Goal: Transaction & Acquisition: Purchase product/service

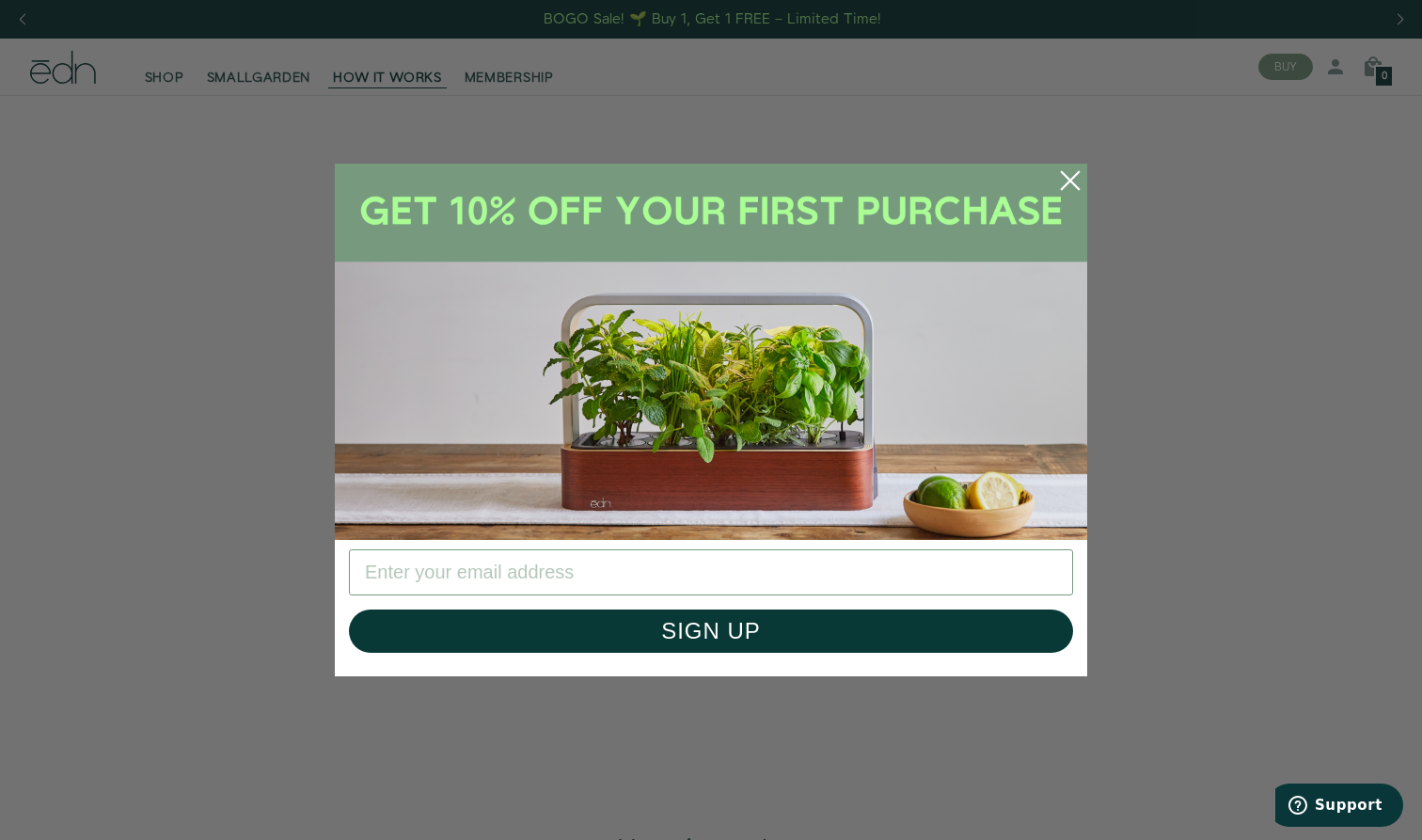
click at [1076, 176] on icon "Close dialog" at bounding box center [1071, 181] width 17 height 17
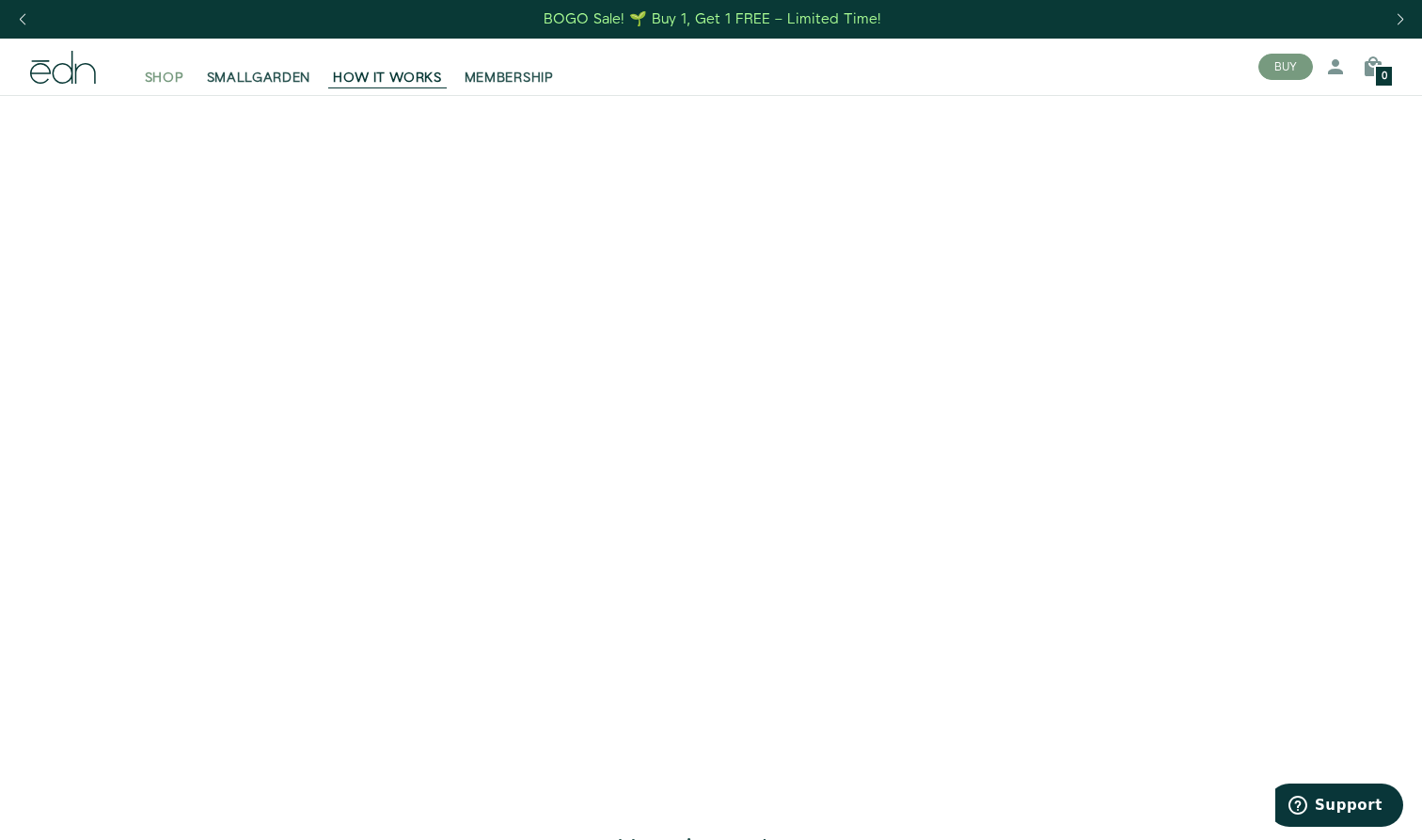
click at [150, 75] on span "SHOP" at bounding box center [164, 78] width 39 height 19
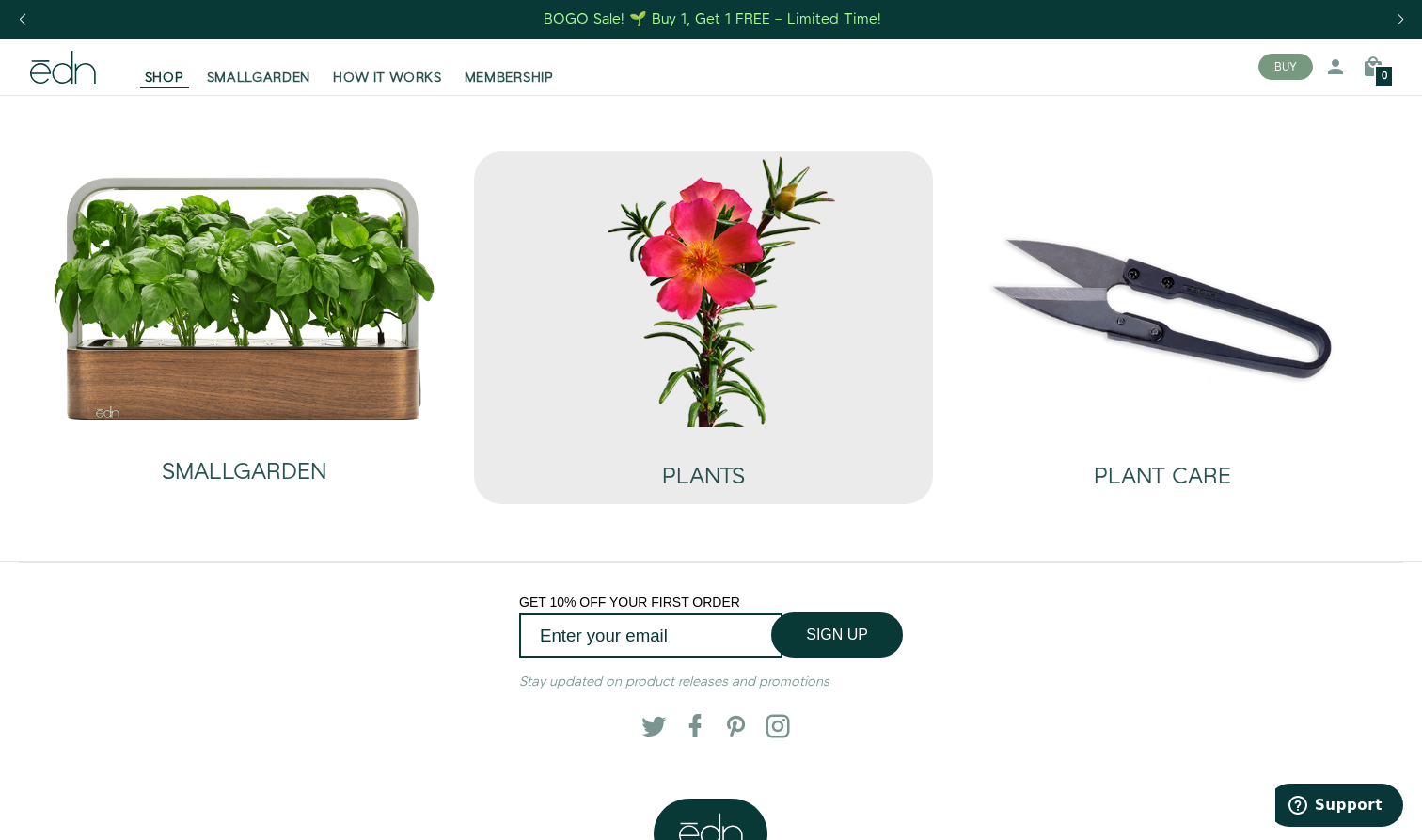
click at [737, 378] on img at bounding box center [704, 289] width 429 height 276
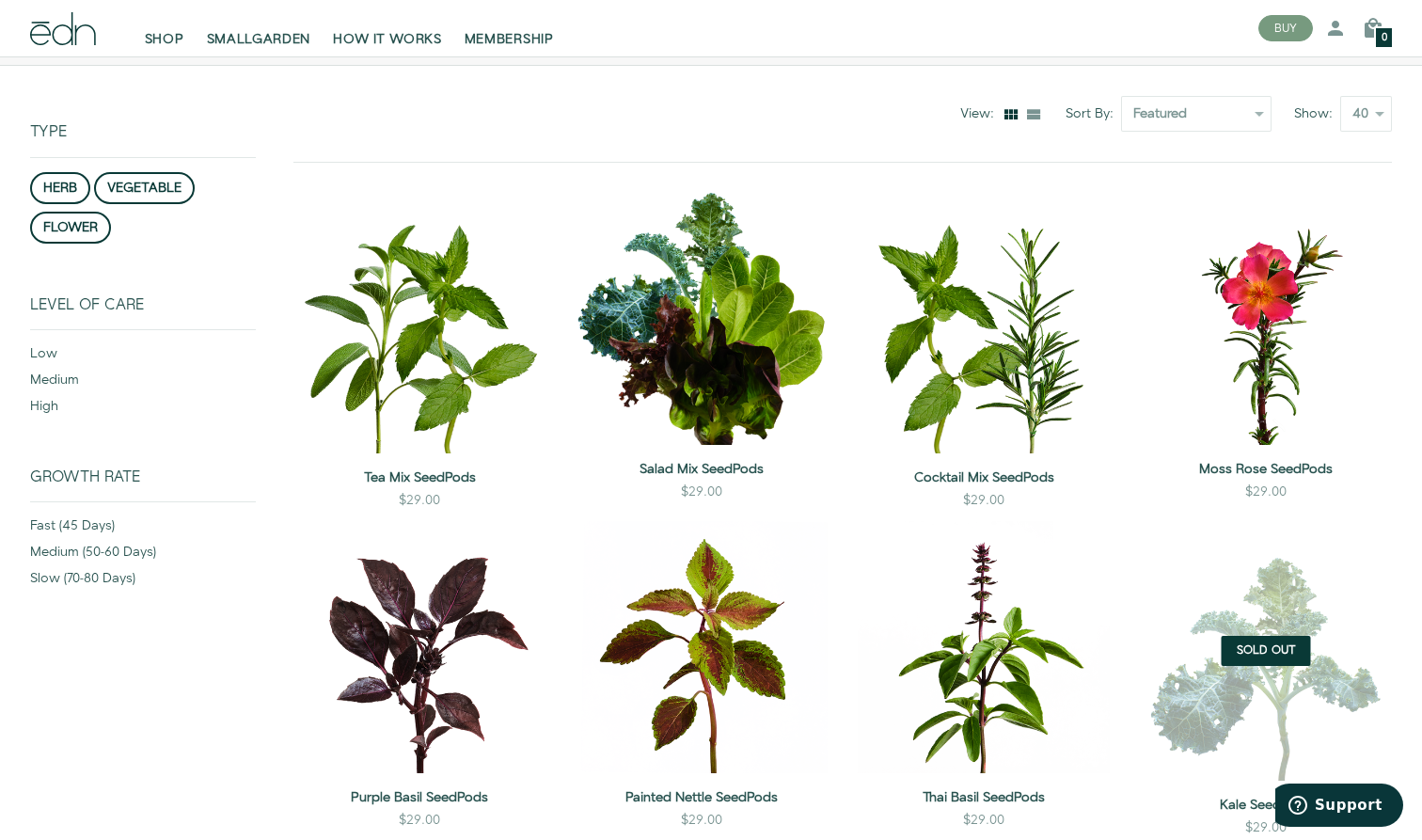
scroll to position [103, 0]
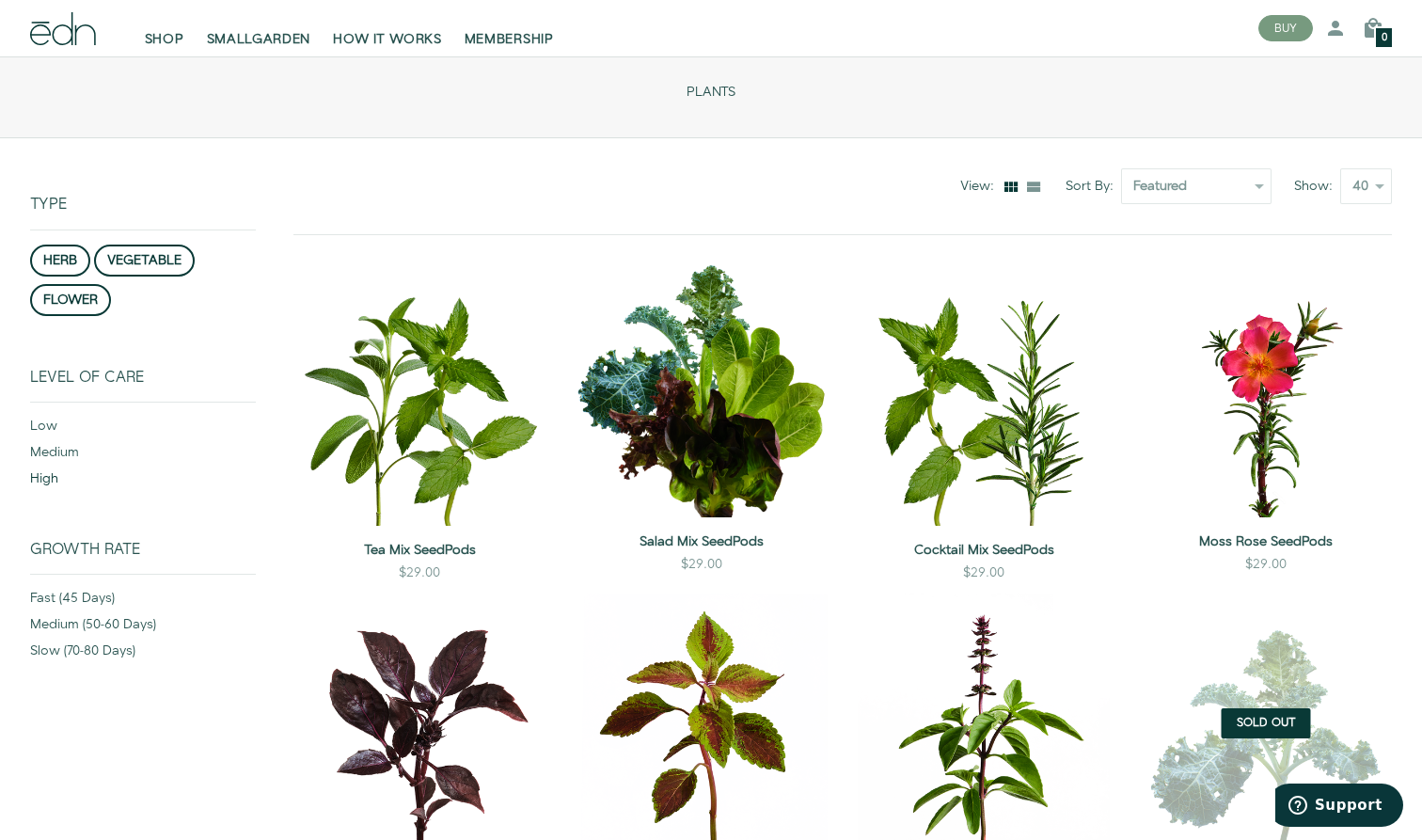
click at [46, 475] on div "high" at bounding box center [142, 482] width 226 height 26
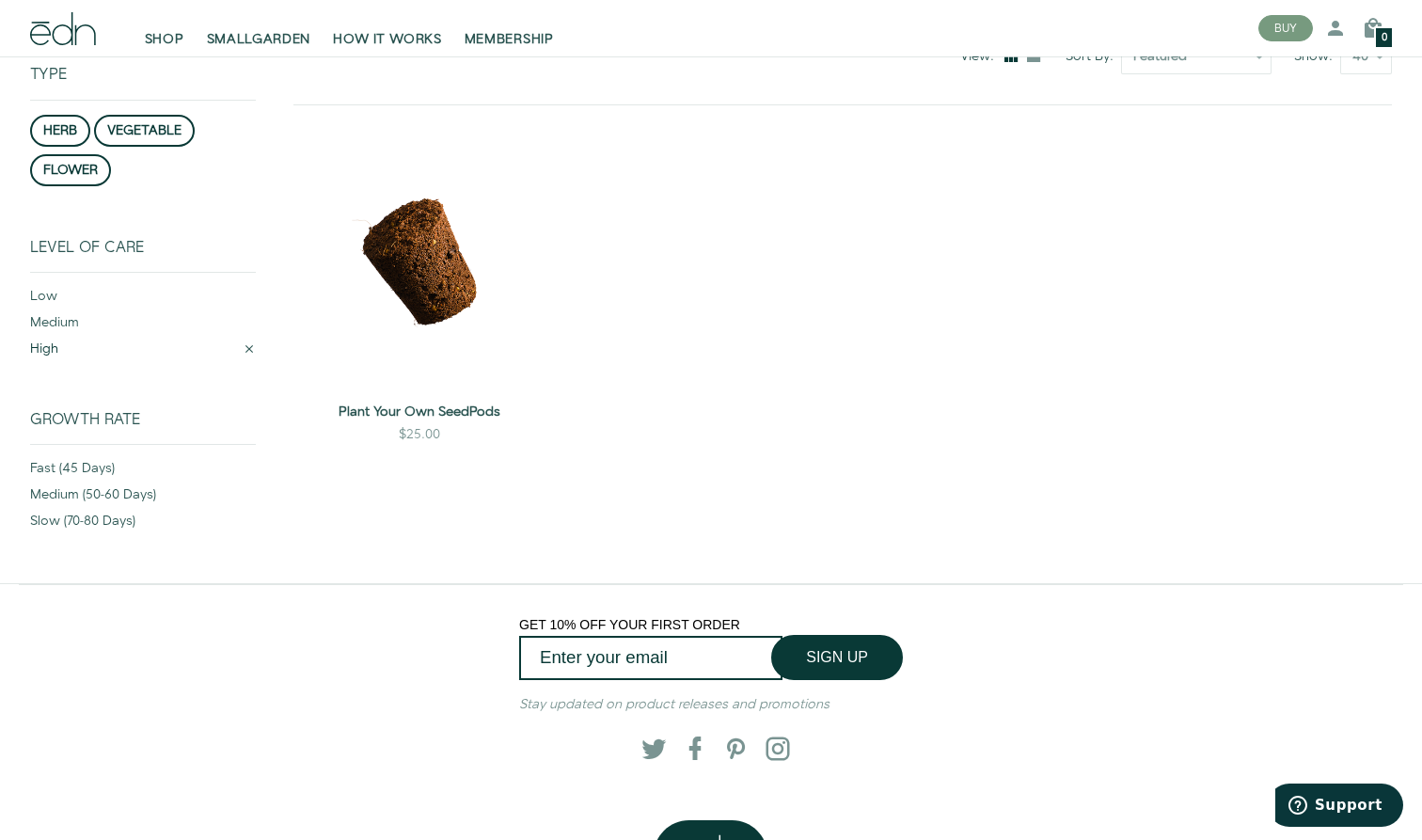
scroll to position [239, 0]
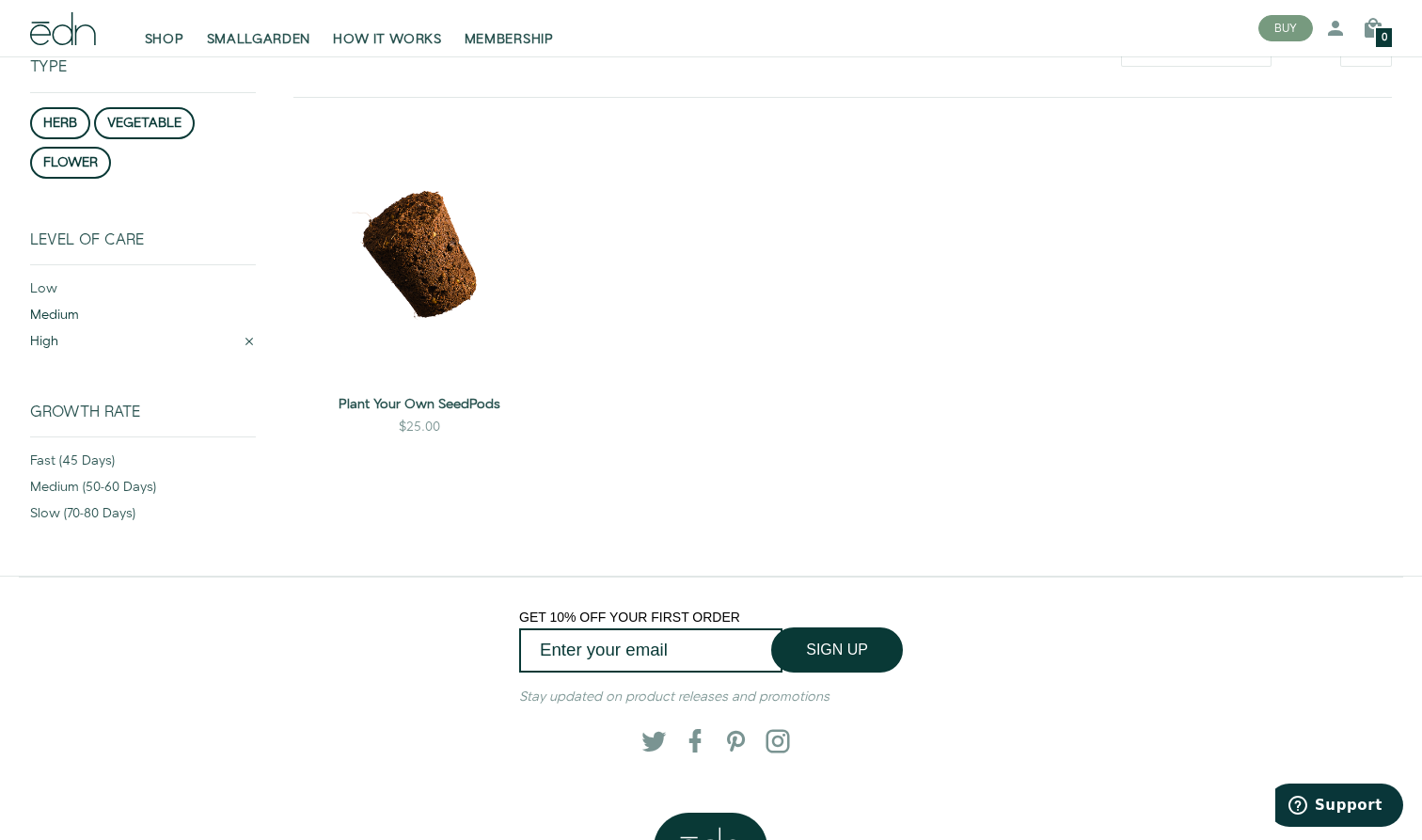
click at [53, 306] on div "medium" at bounding box center [142, 318] width 226 height 26
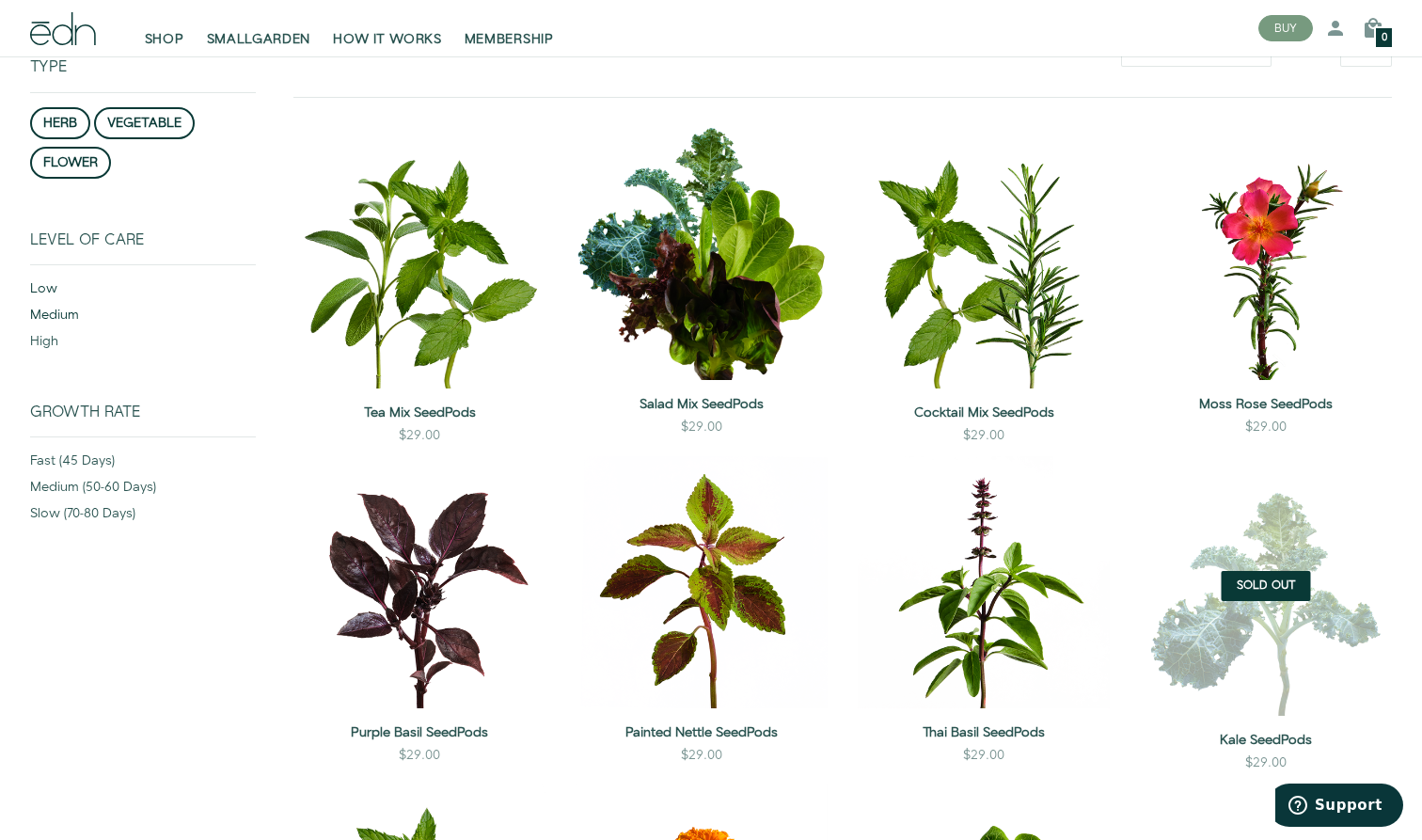
click at [39, 284] on div "low" at bounding box center [142, 292] width 226 height 26
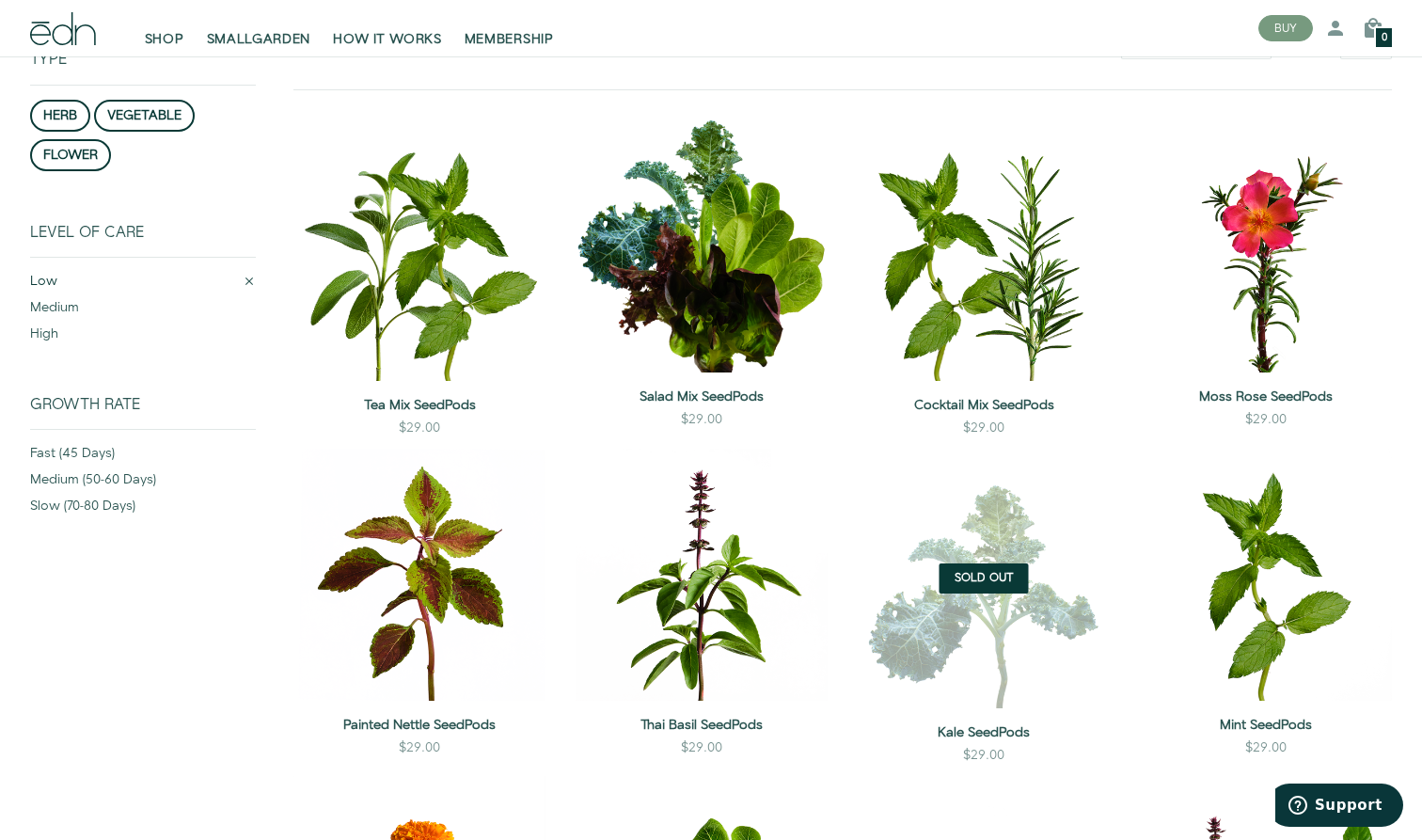
scroll to position [236, 0]
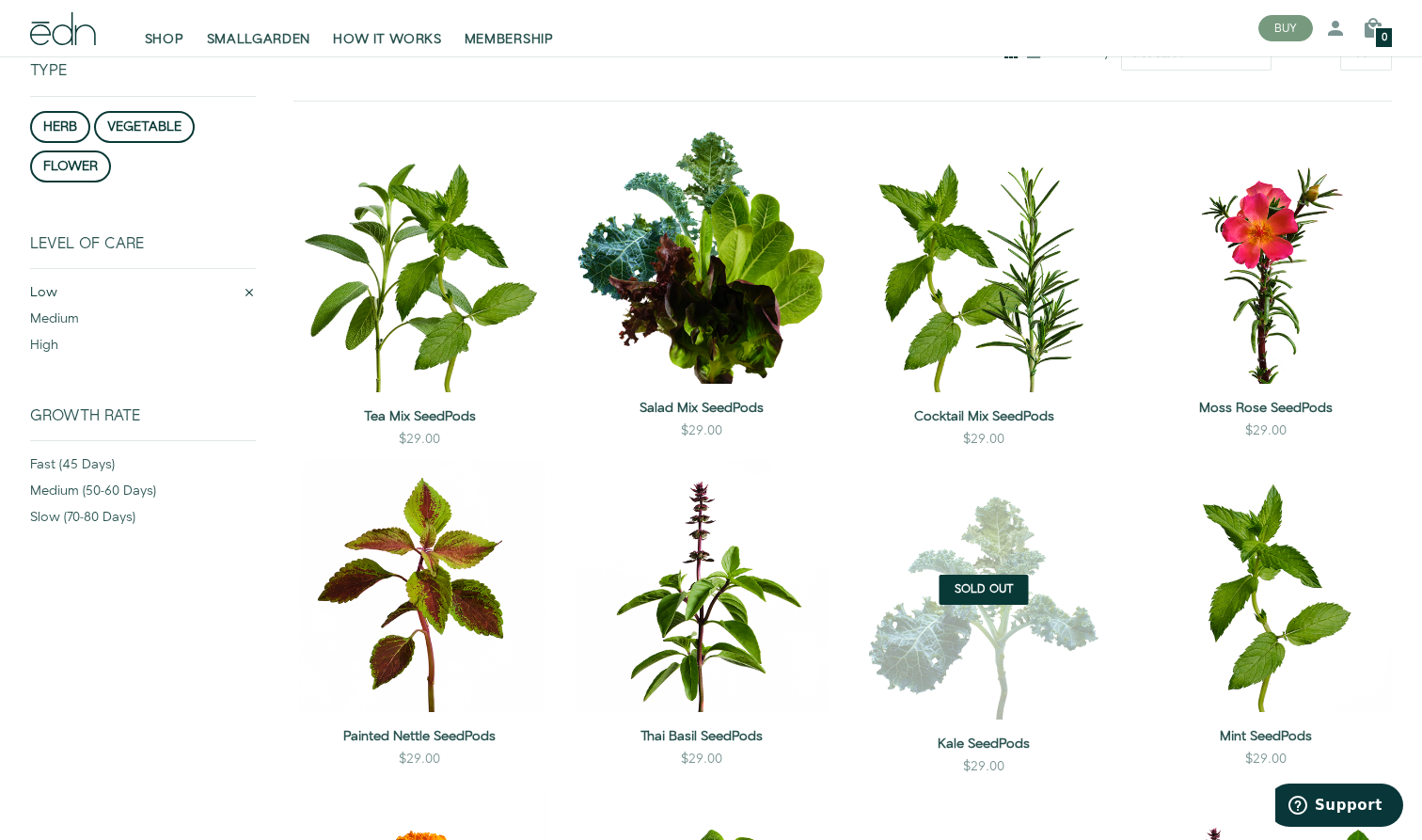
click at [245, 285] on div at bounding box center [249, 296] width 13 height 21
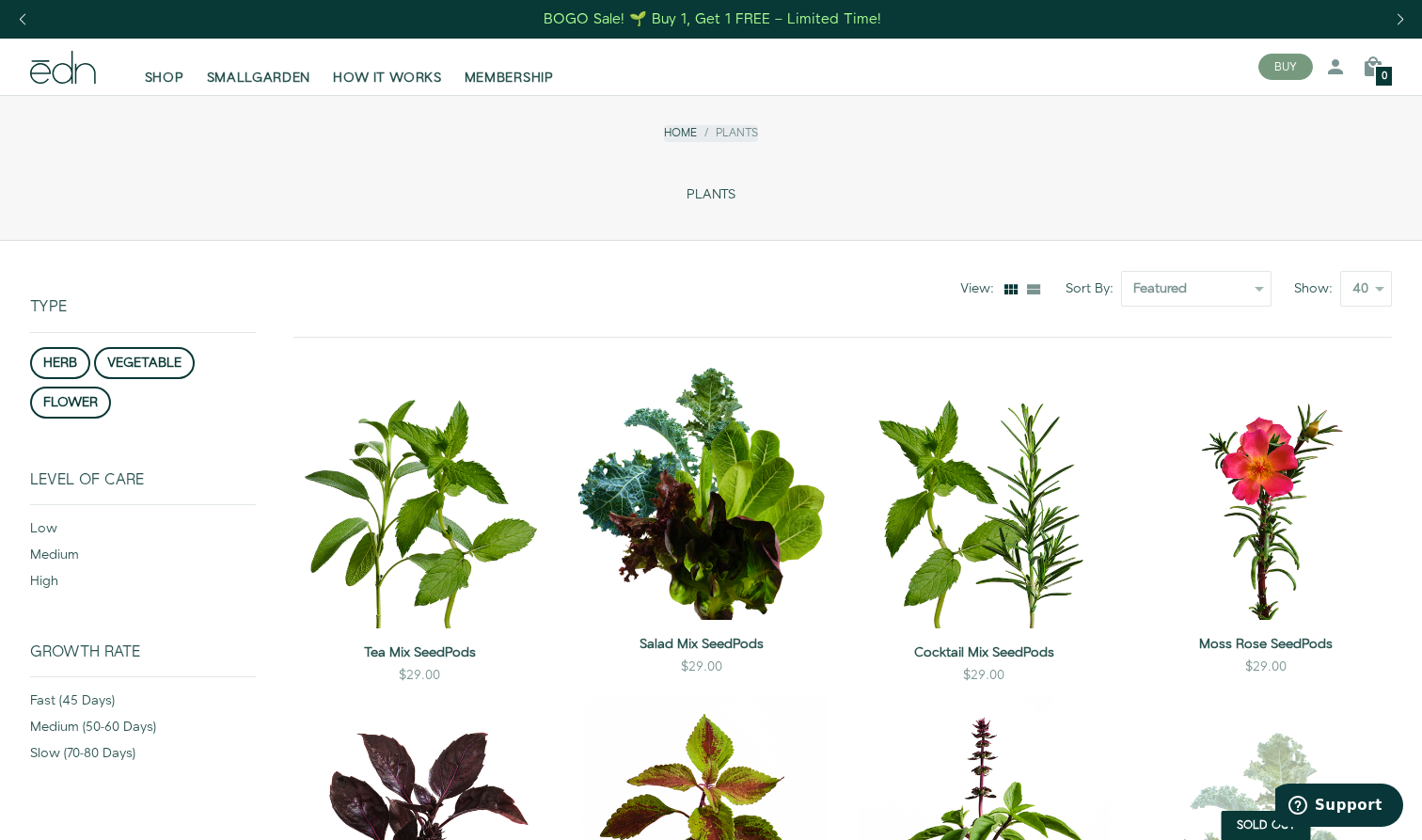
click at [80, 61] on icon at bounding box center [62, 67] width 65 height 33
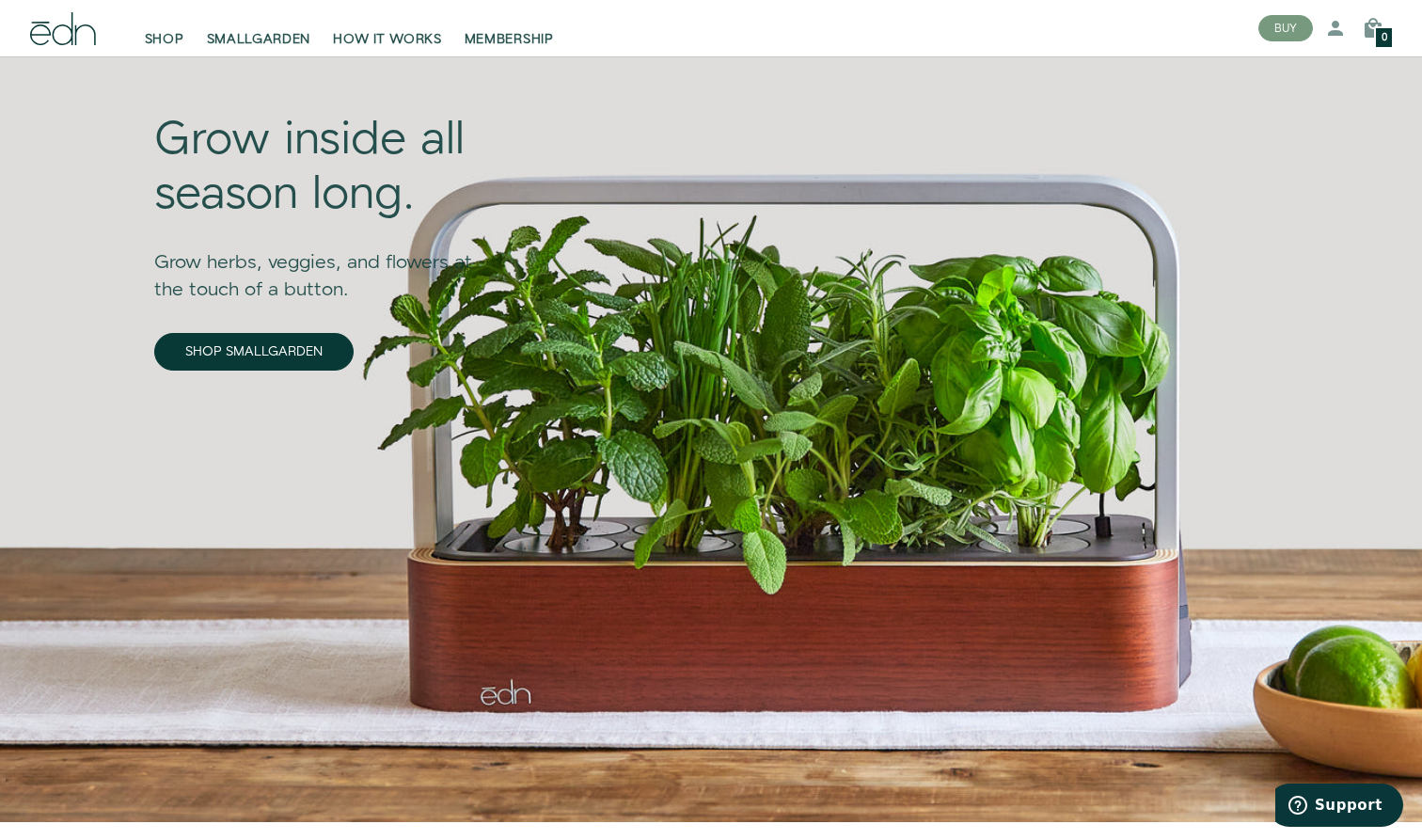
scroll to position [114, 0]
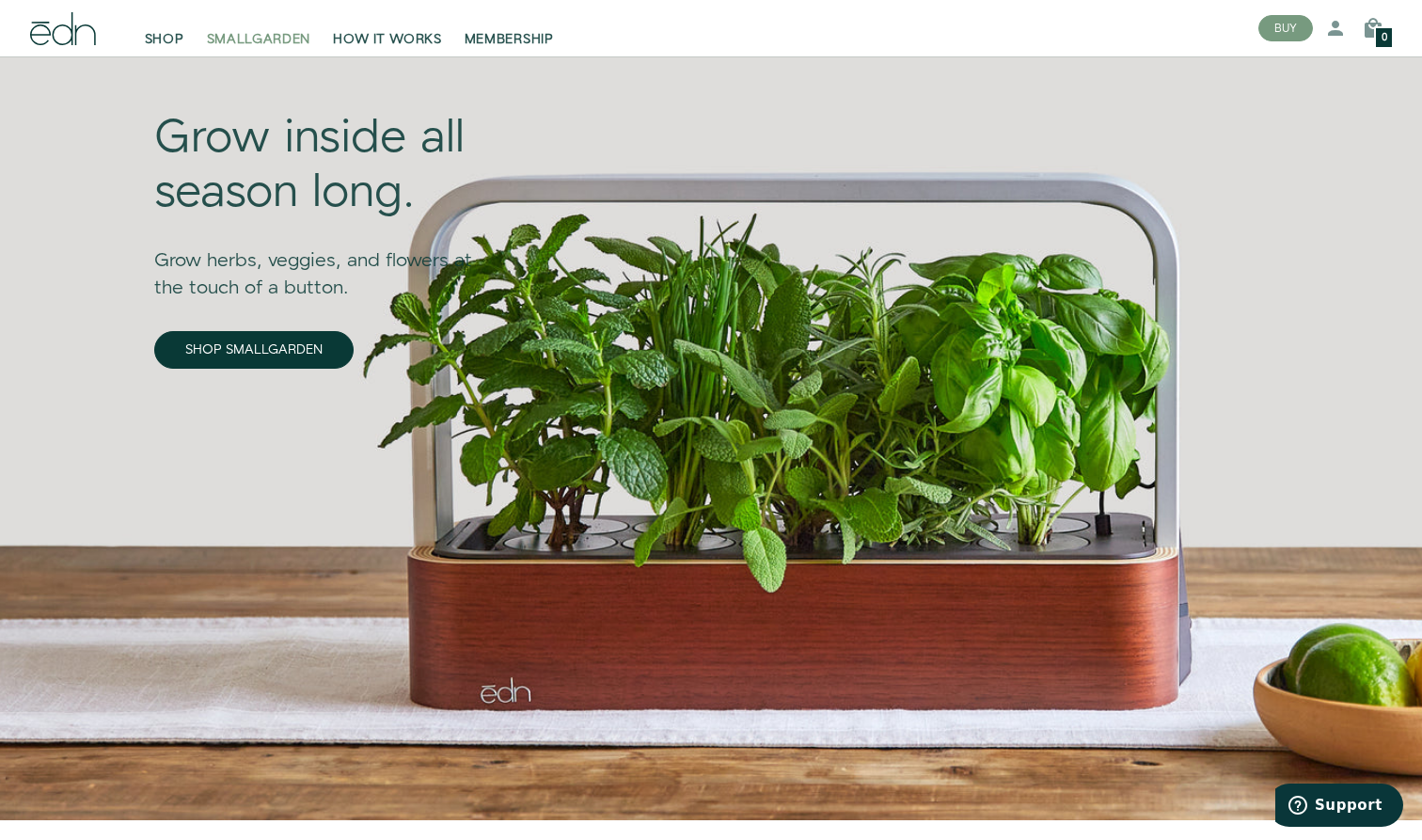
click at [268, 44] on span "SMALLGARDEN" at bounding box center [259, 39] width 105 height 19
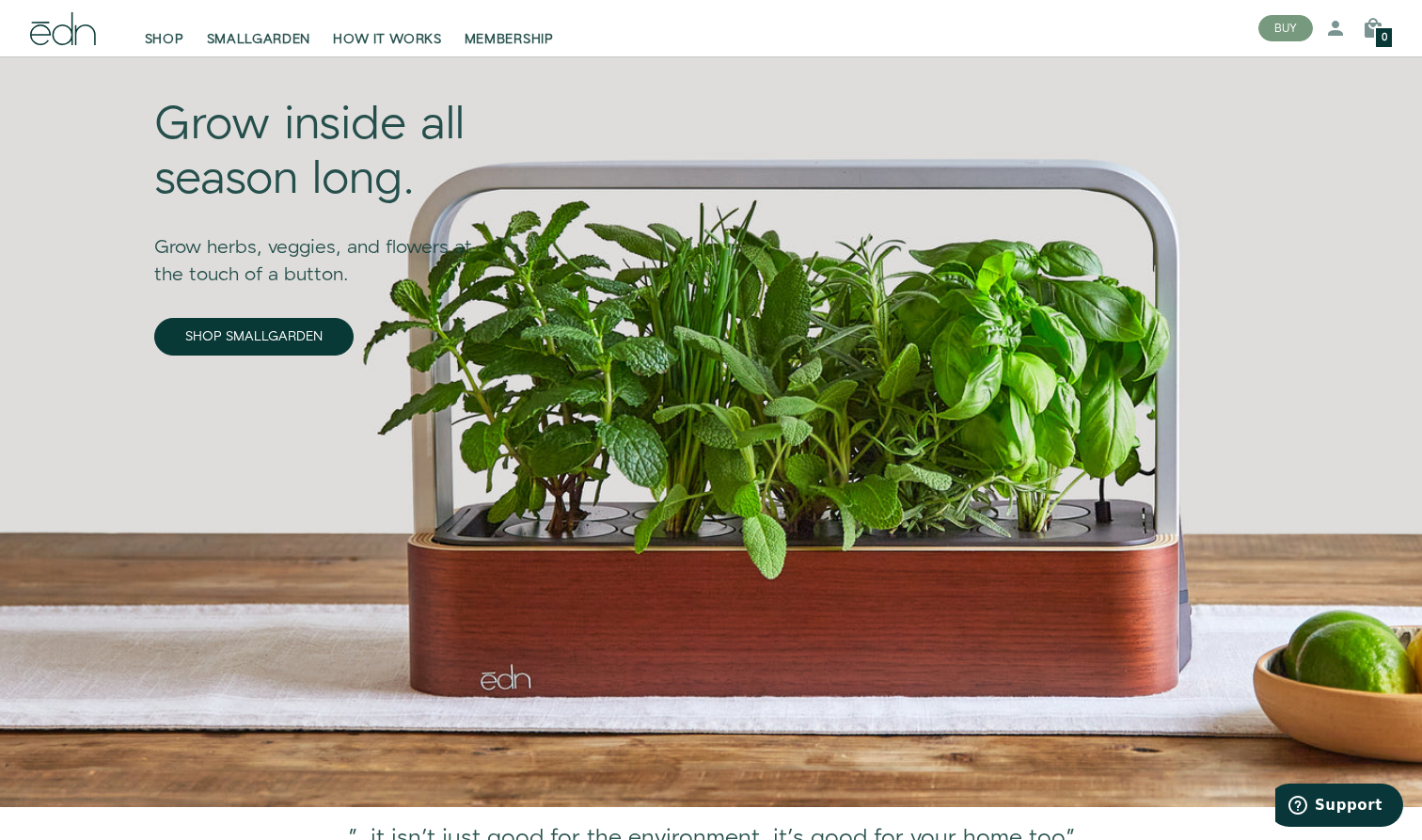
scroll to position [130, 0]
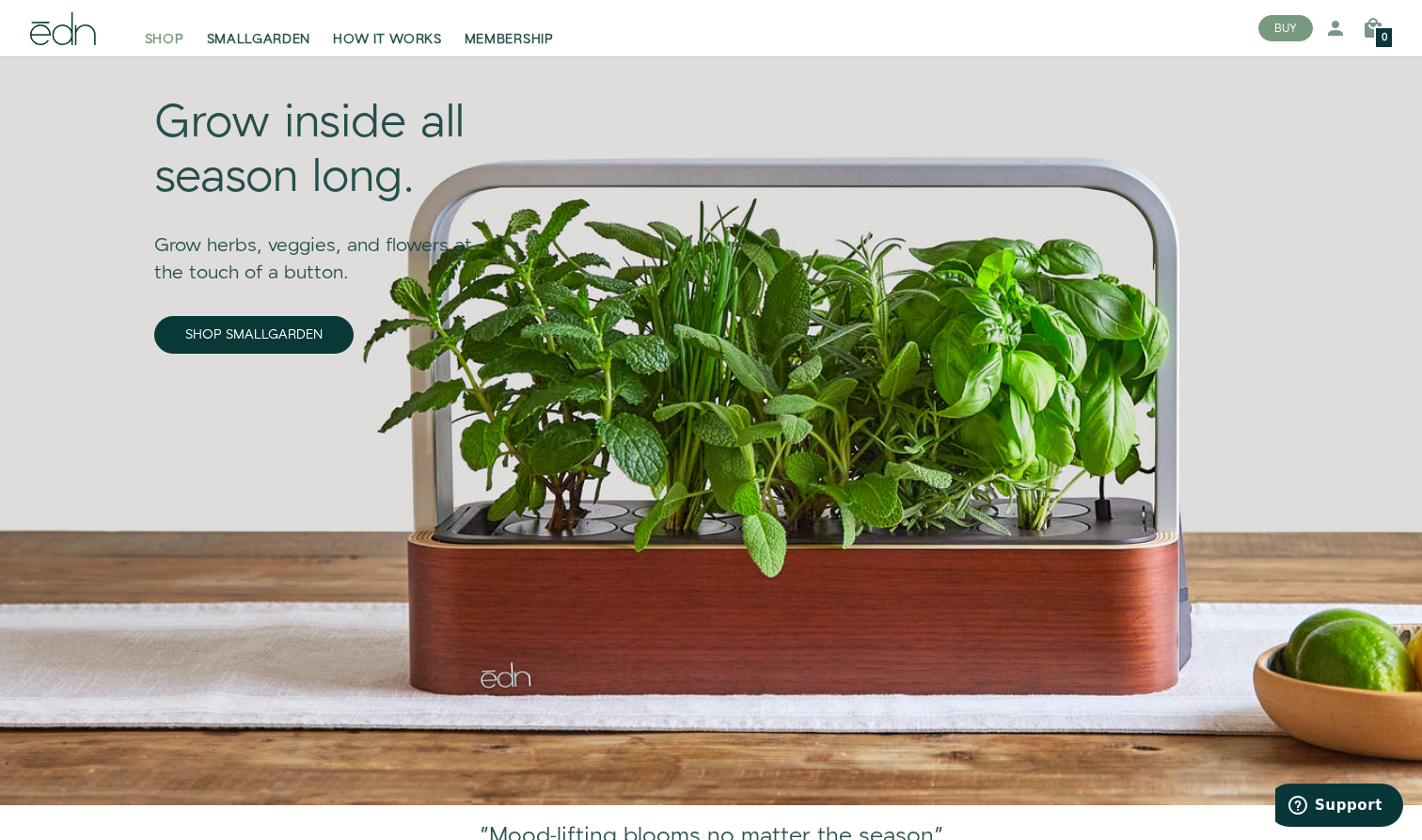
click at [162, 35] on span "SHOP" at bounding box center [164, 39] width 39 height 19
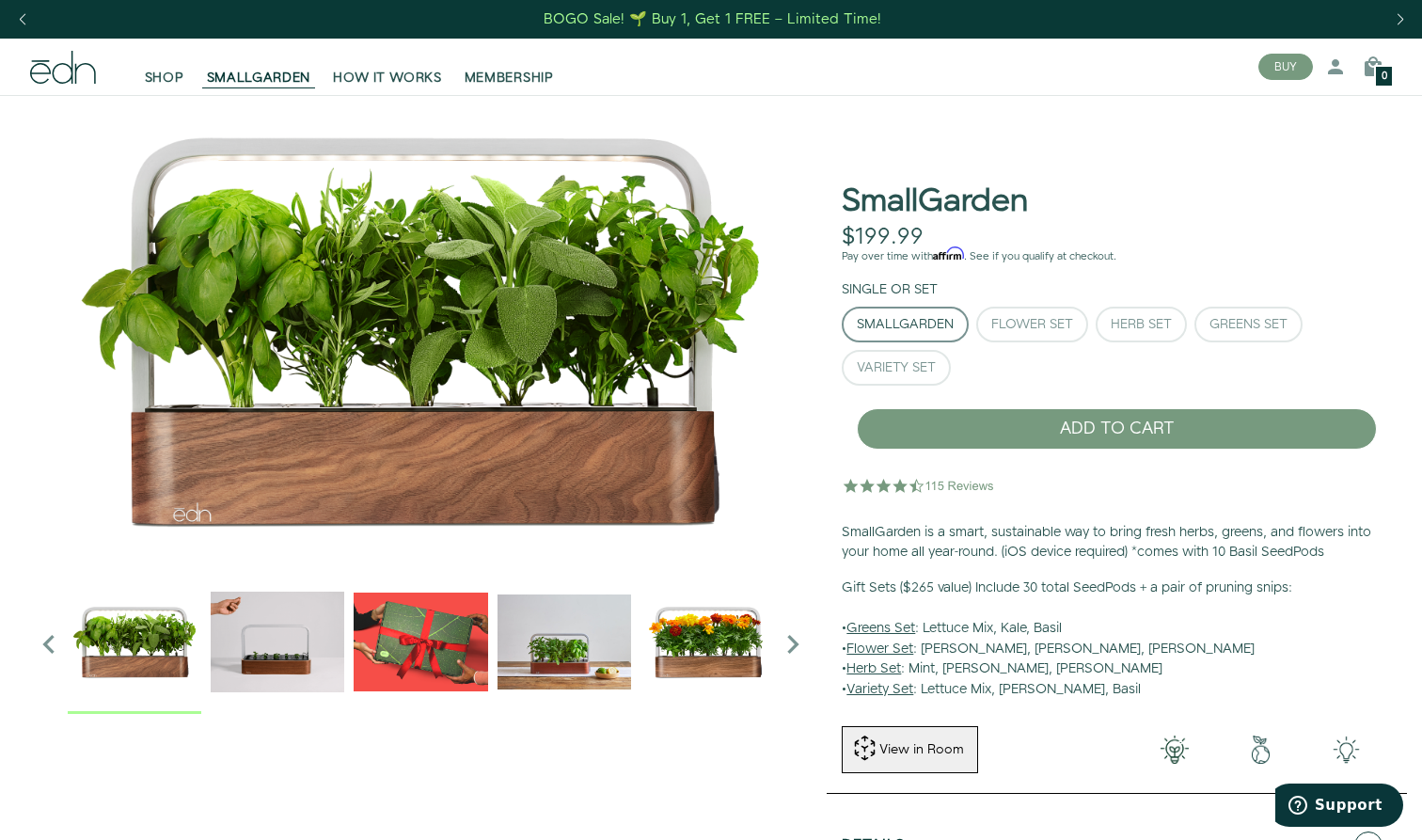
click at [792, 644] on icon "Next slide" at bounding box center [792, 644] width 37 height 37
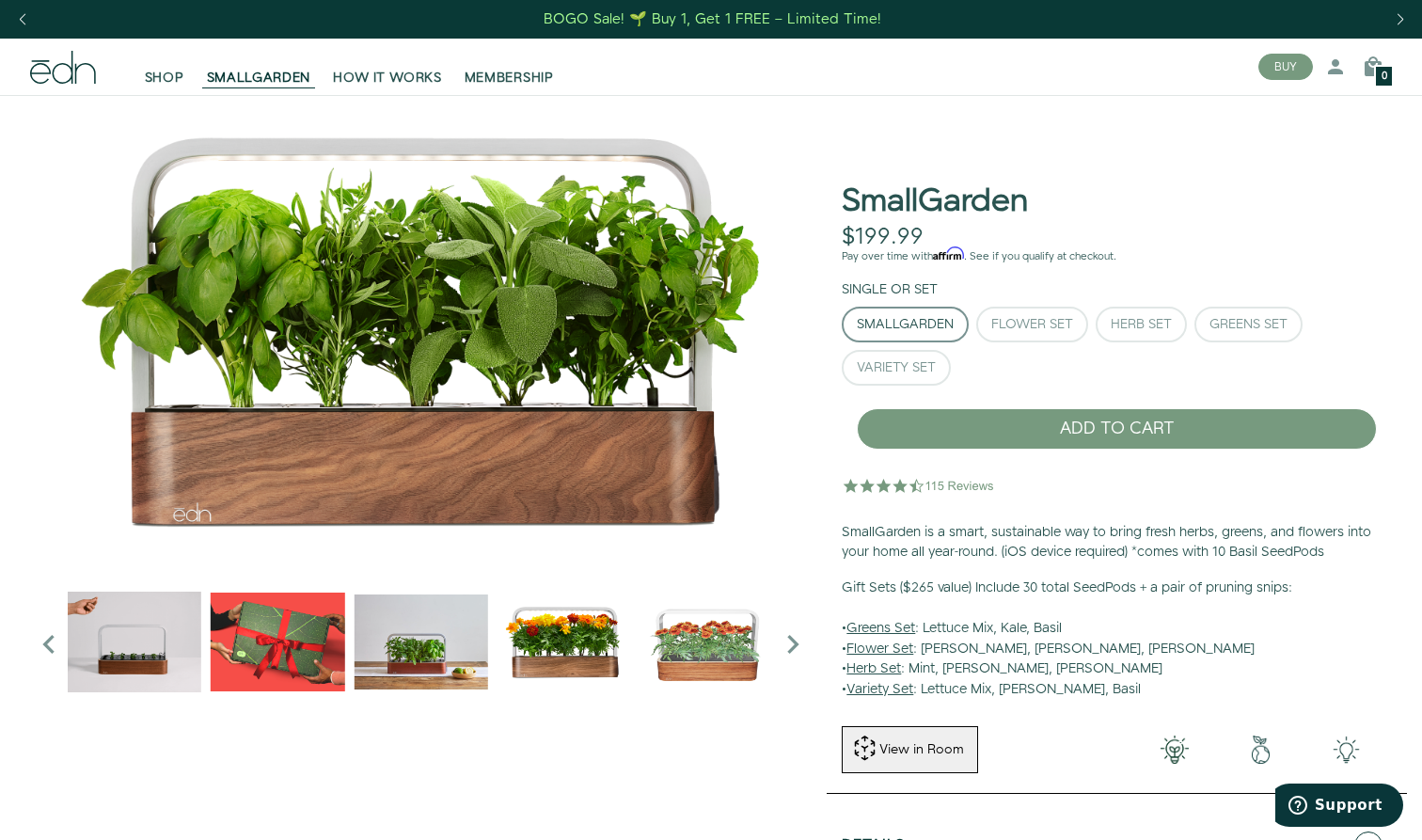
click at [792, 644] on icon "Next slide" at bounding box center [792, 644] width 37 height 37
click at [730, 18] on div "BOGO Sale! 🌱 Buy 1, Get 1 FREE – Limited Time!" at bounding box center [712, 19] width 337 height 20
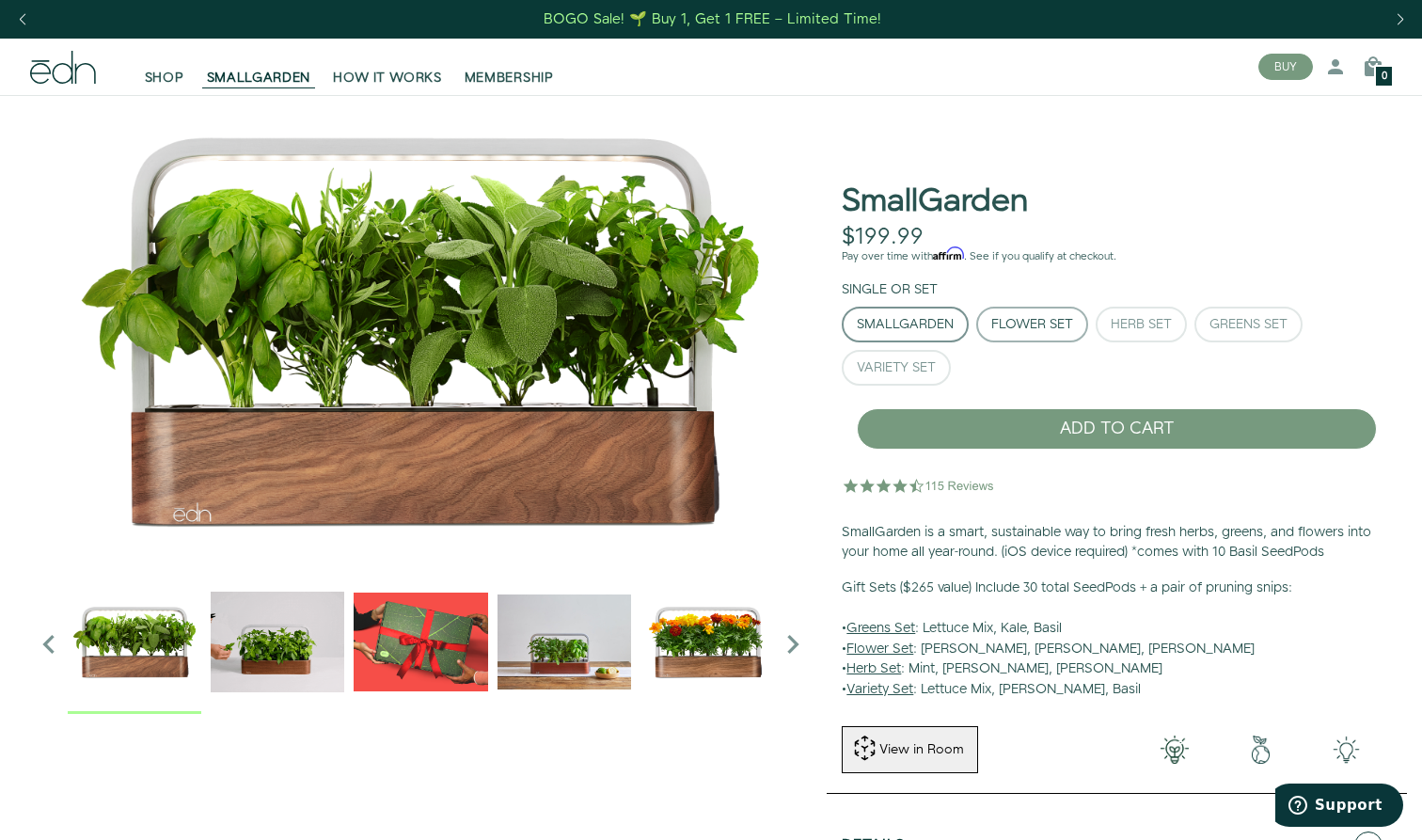
click at [1039, 318] on div "Flower Set" at bounding box center [1032, 325] width 82 height 13
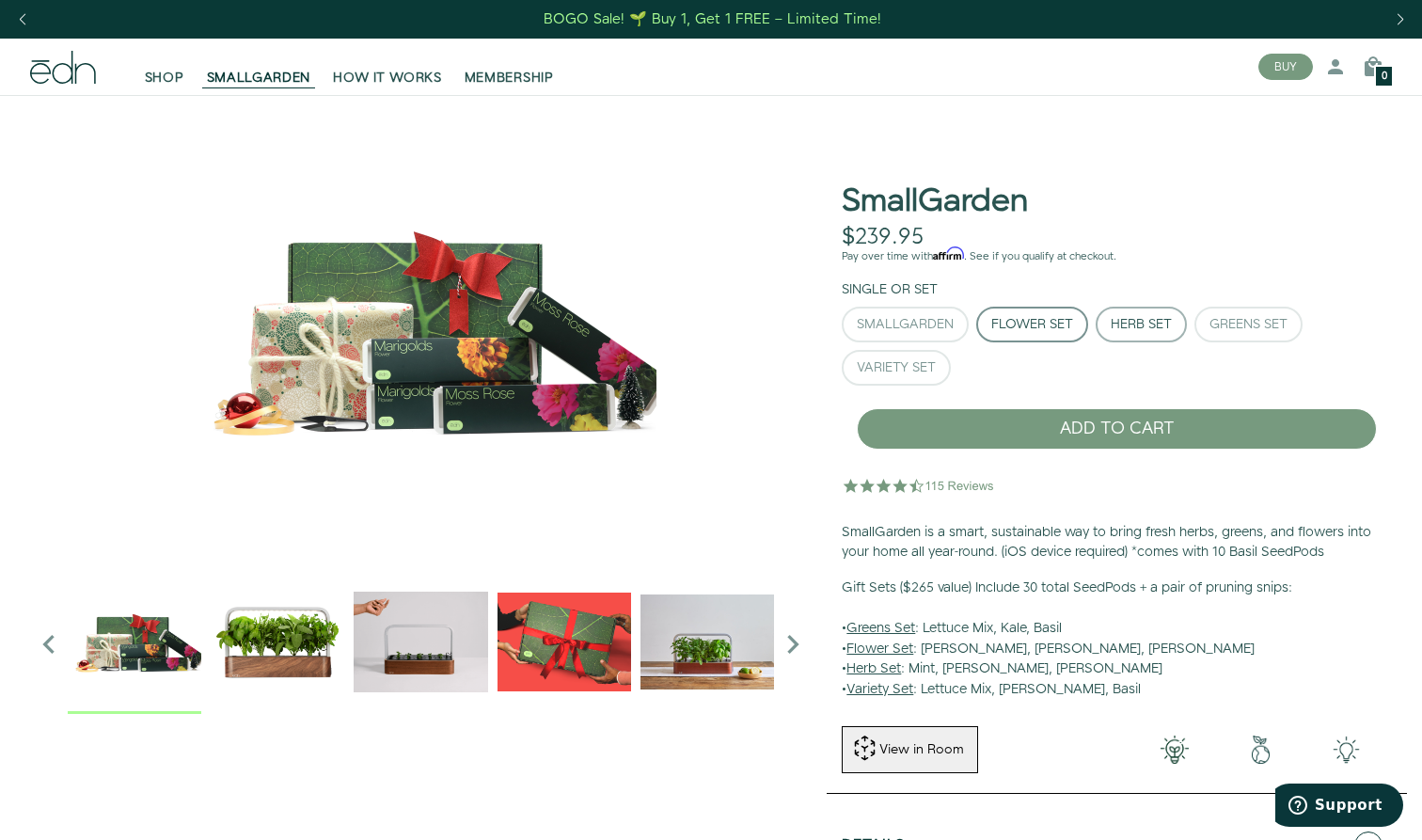
click at [1125, 325] on div "Herb Set" at bounding box center [1142, 325] width 62 height 13
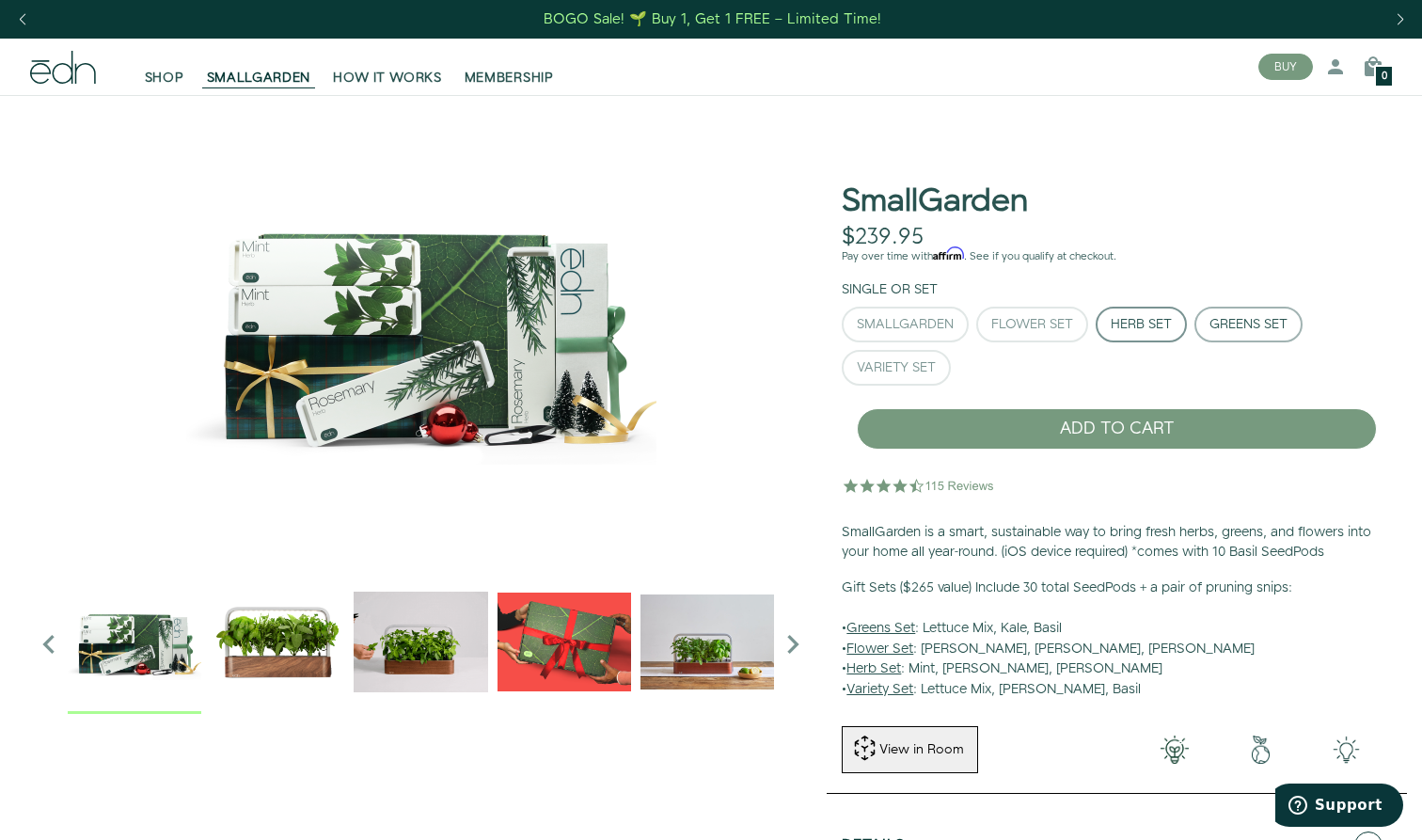
click at [1264, 324] on div "Greens Set" at bounding box center [1248, 325] width 78 height 13
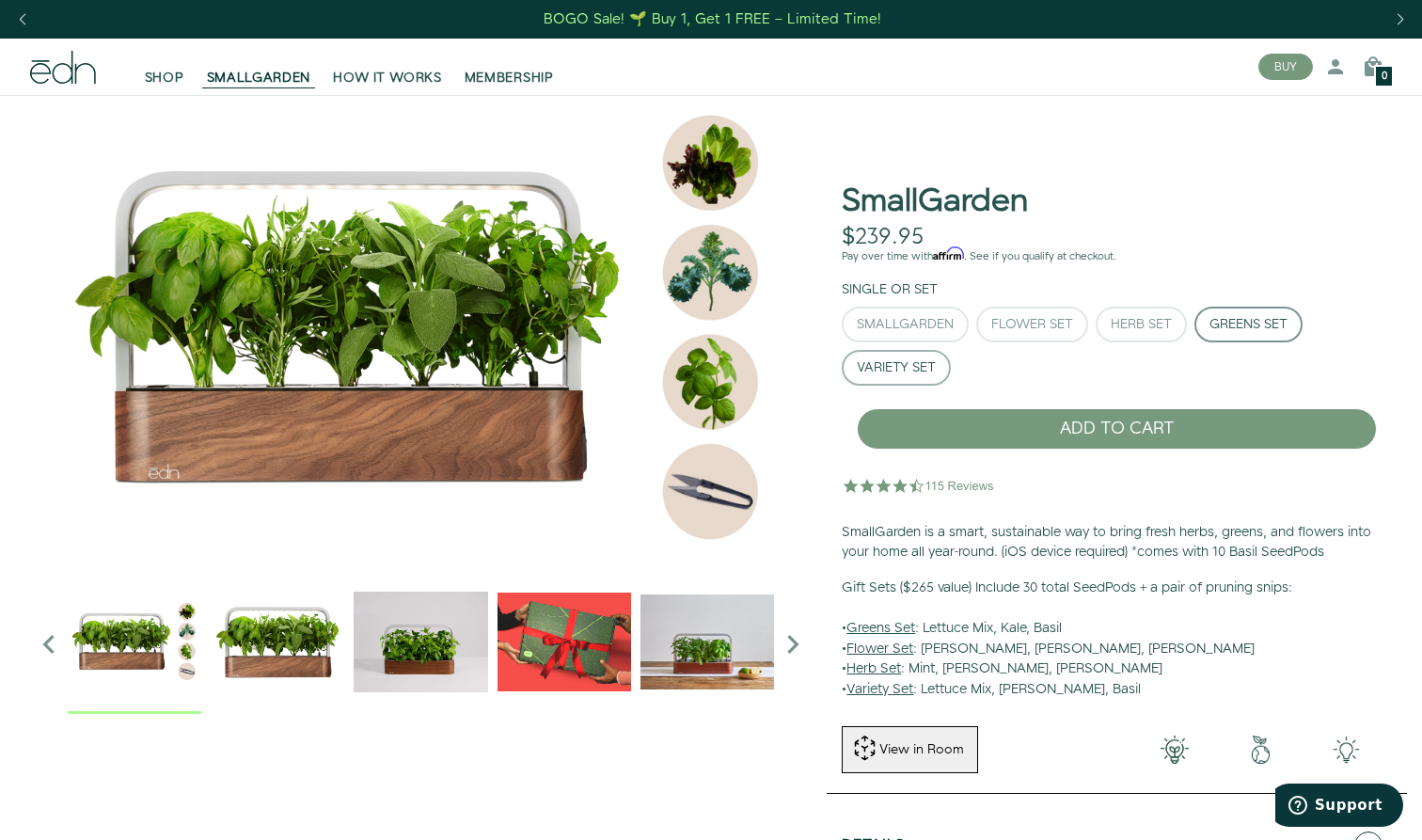
click at [899, 368] on div "Variety Set" at bounding box center [896, 368] width 79 height 13
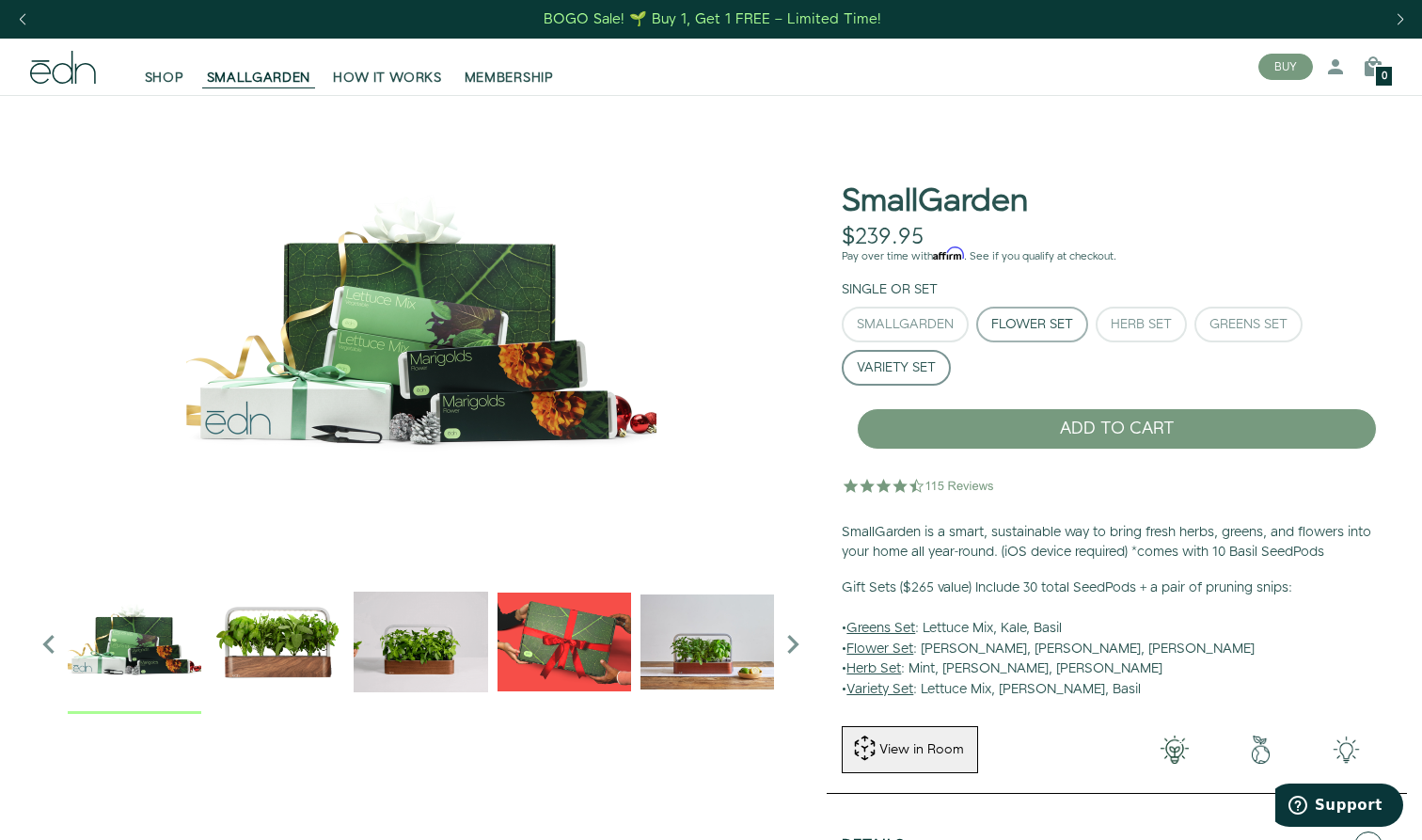
click at [1040, 325] on div "Flower Set" at bounding box center [1032, 325] width 82 height 13
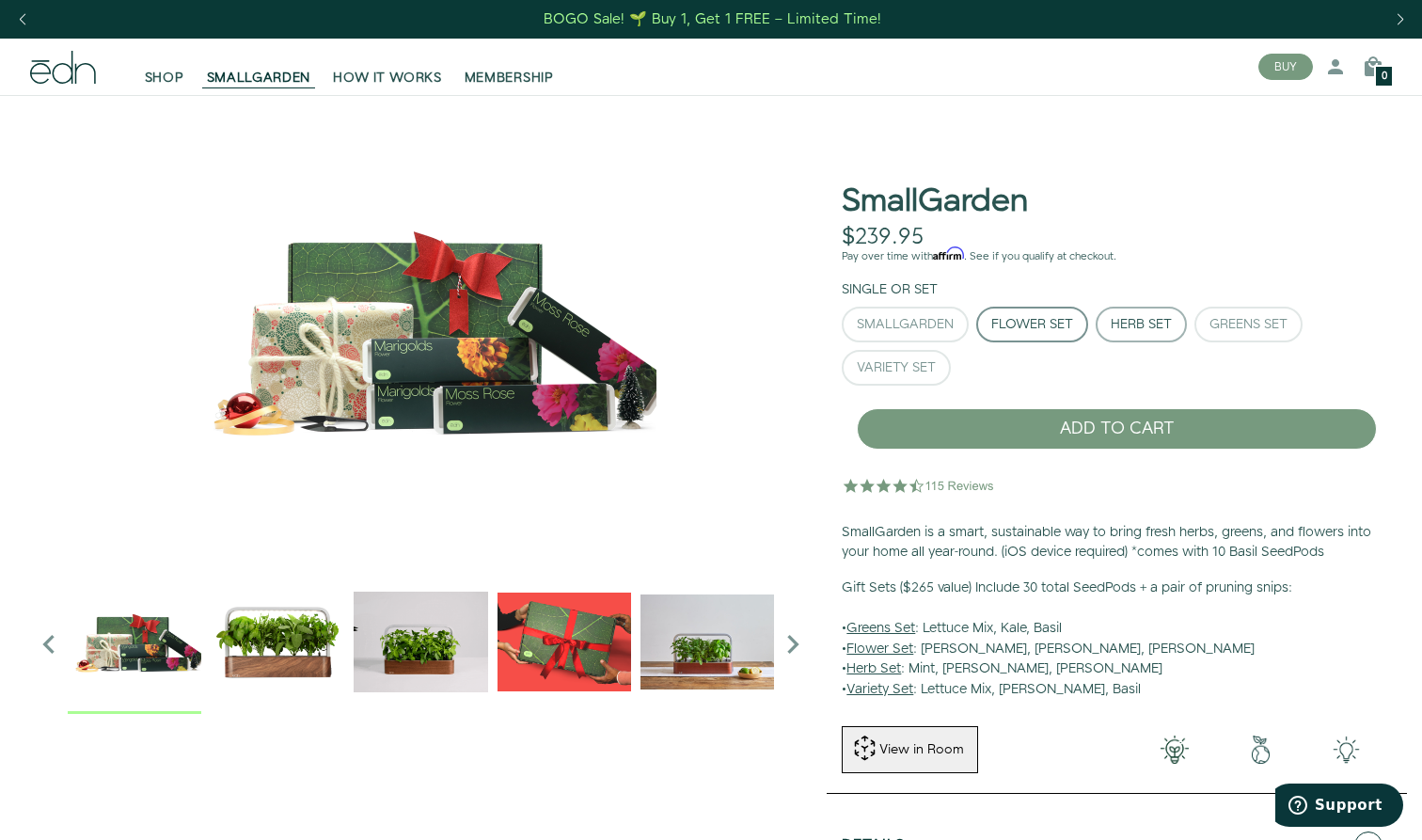
click at [1155, 328] on div "Herb Set" at bounding box center [1142, 325] width 62 height 13
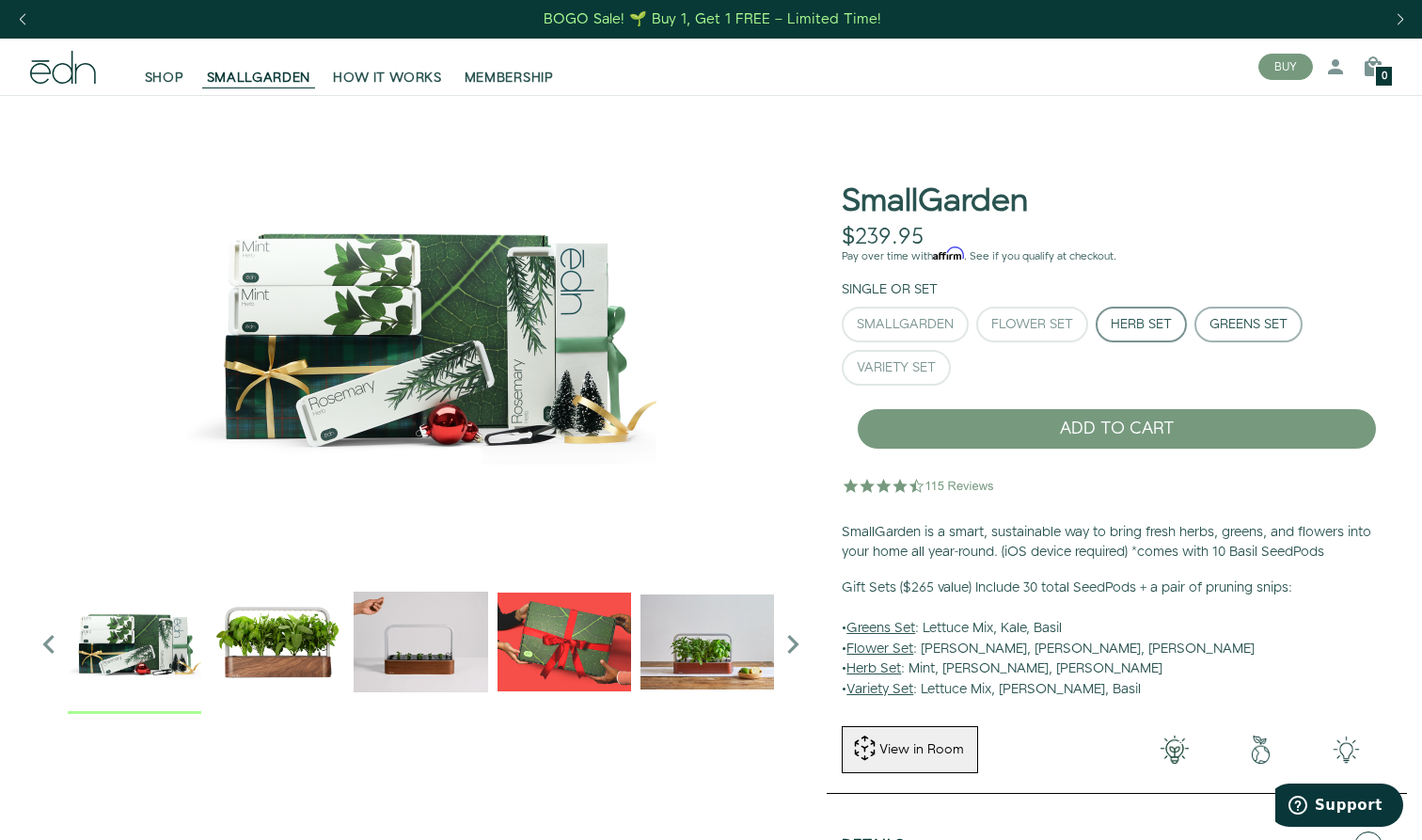
click at [1279, 318] on div "Greens Set" at bounding box center [1248, 325] width 78 height 13
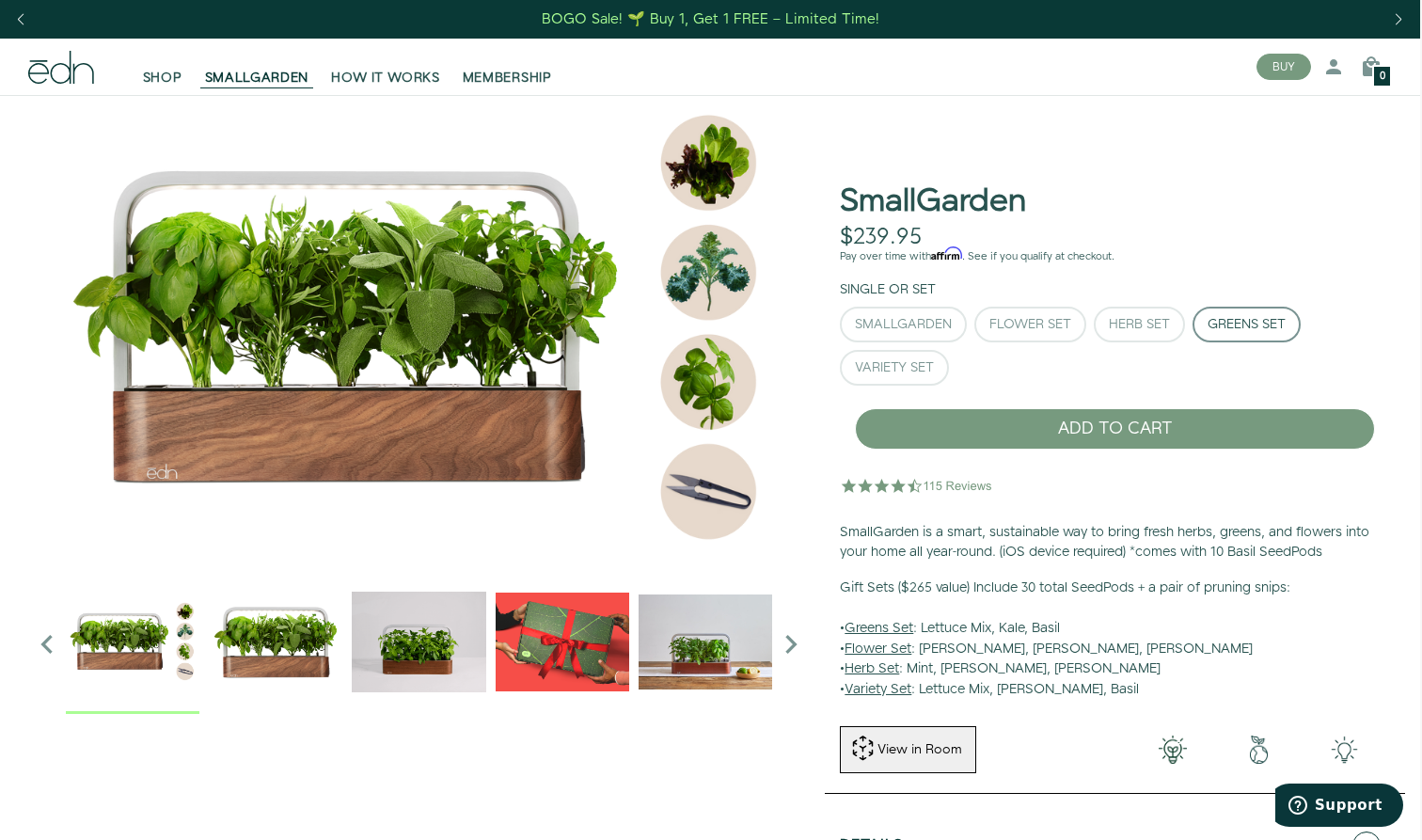
scroll to position [2, 2]
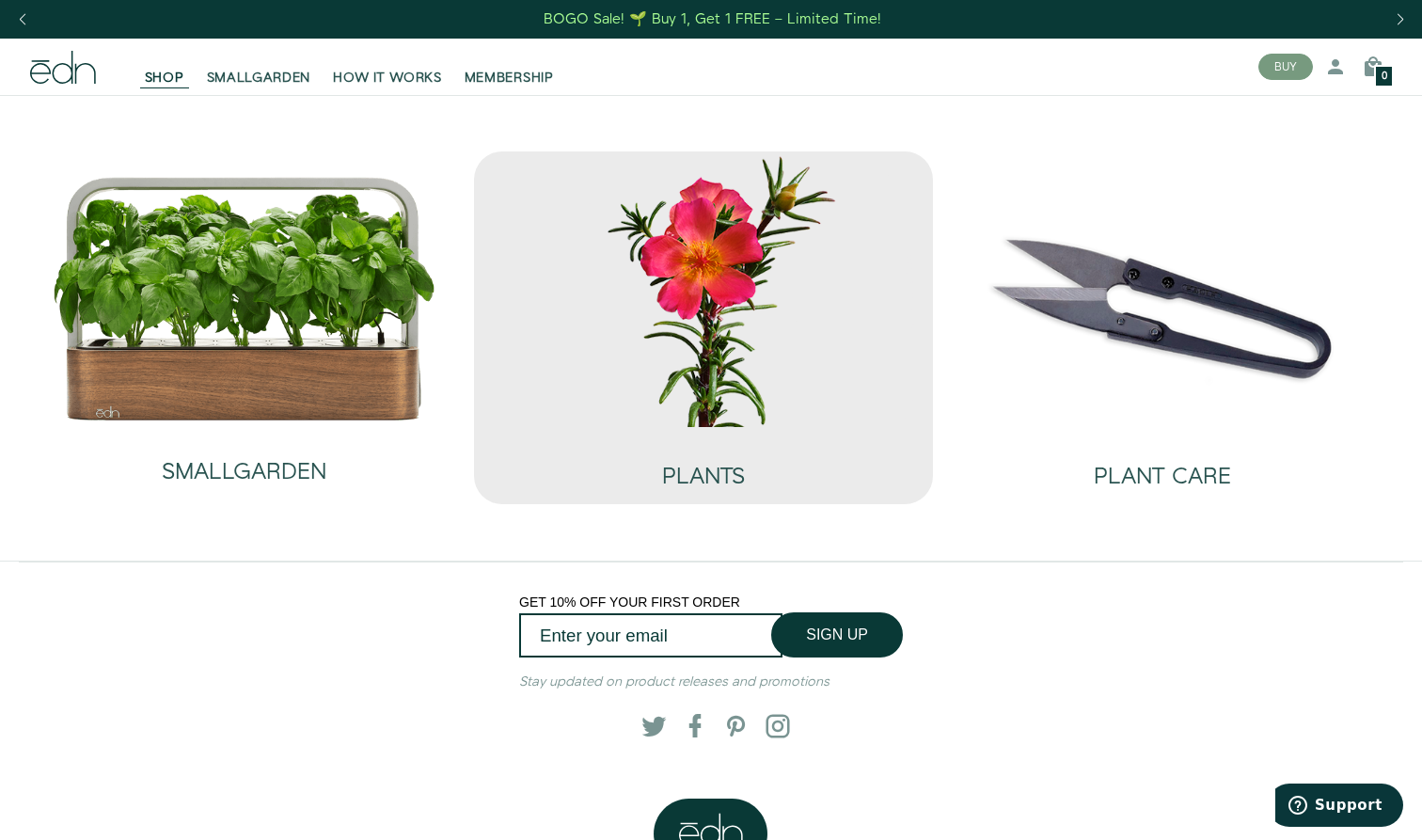
click at [705, 281] on img at bounding box center [704, 289] width 429 height 276
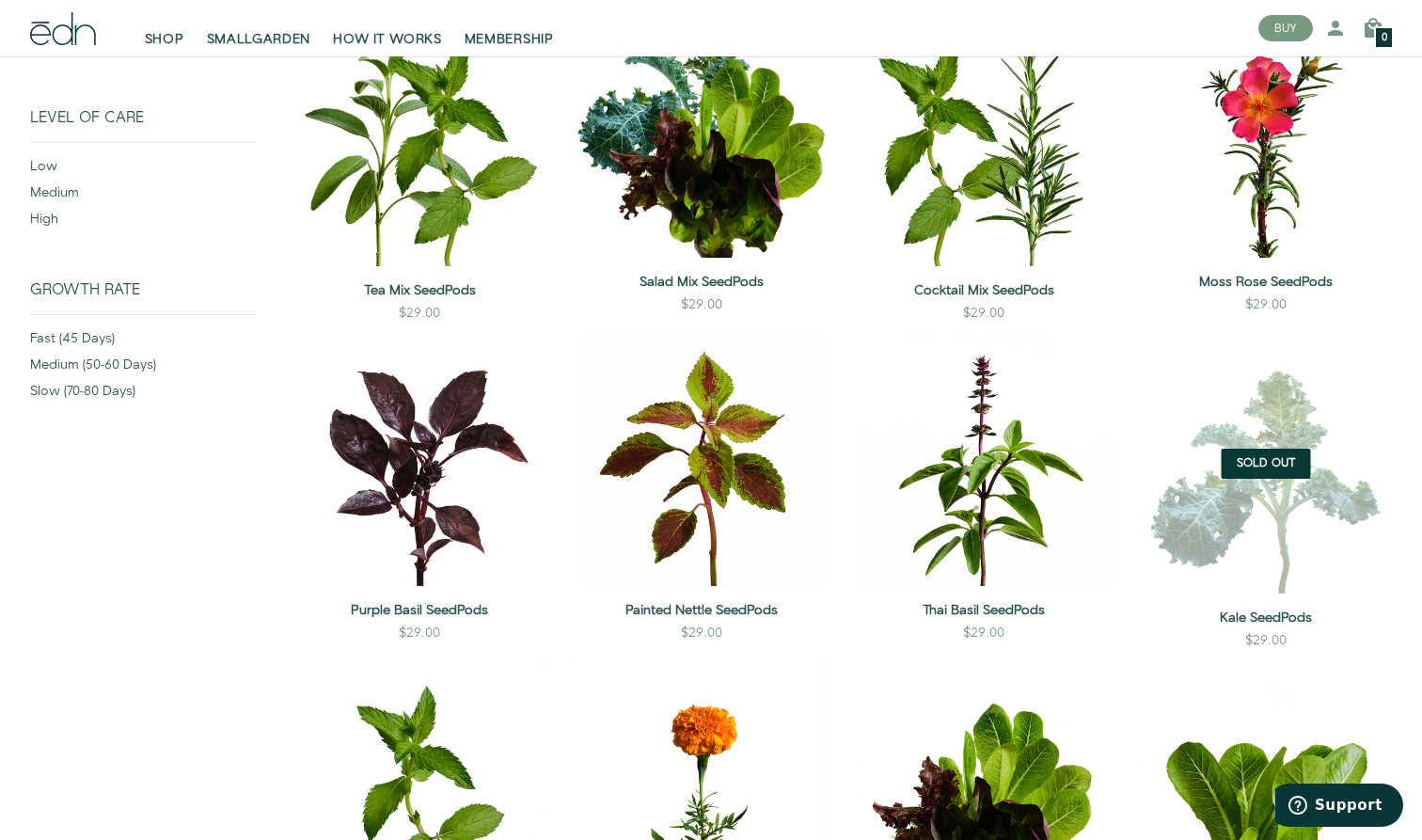
scroll to position [363, 0]
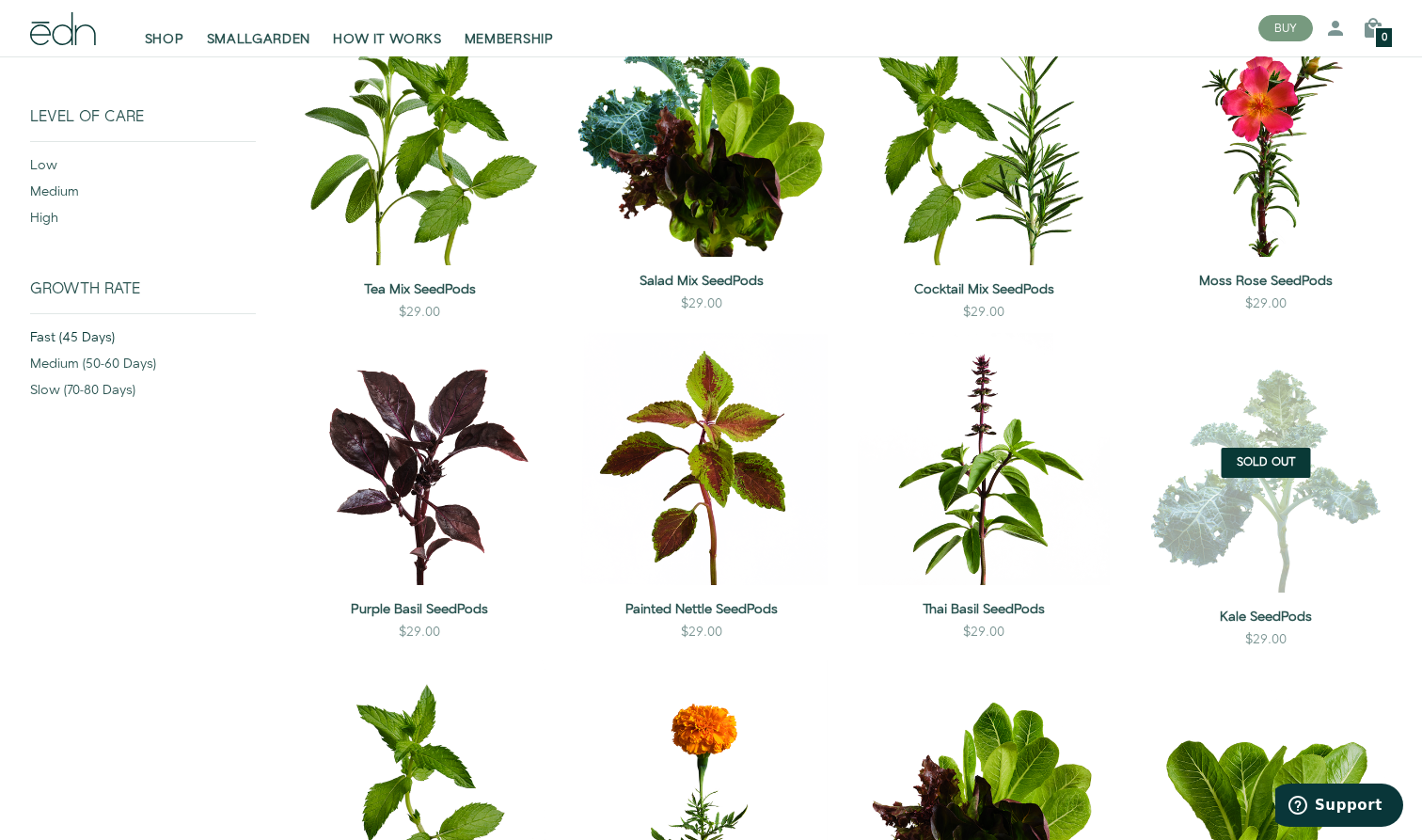
click at [73, 334] on div "fast (45 days)" at bounding box center [142, 340] width 226 height 26
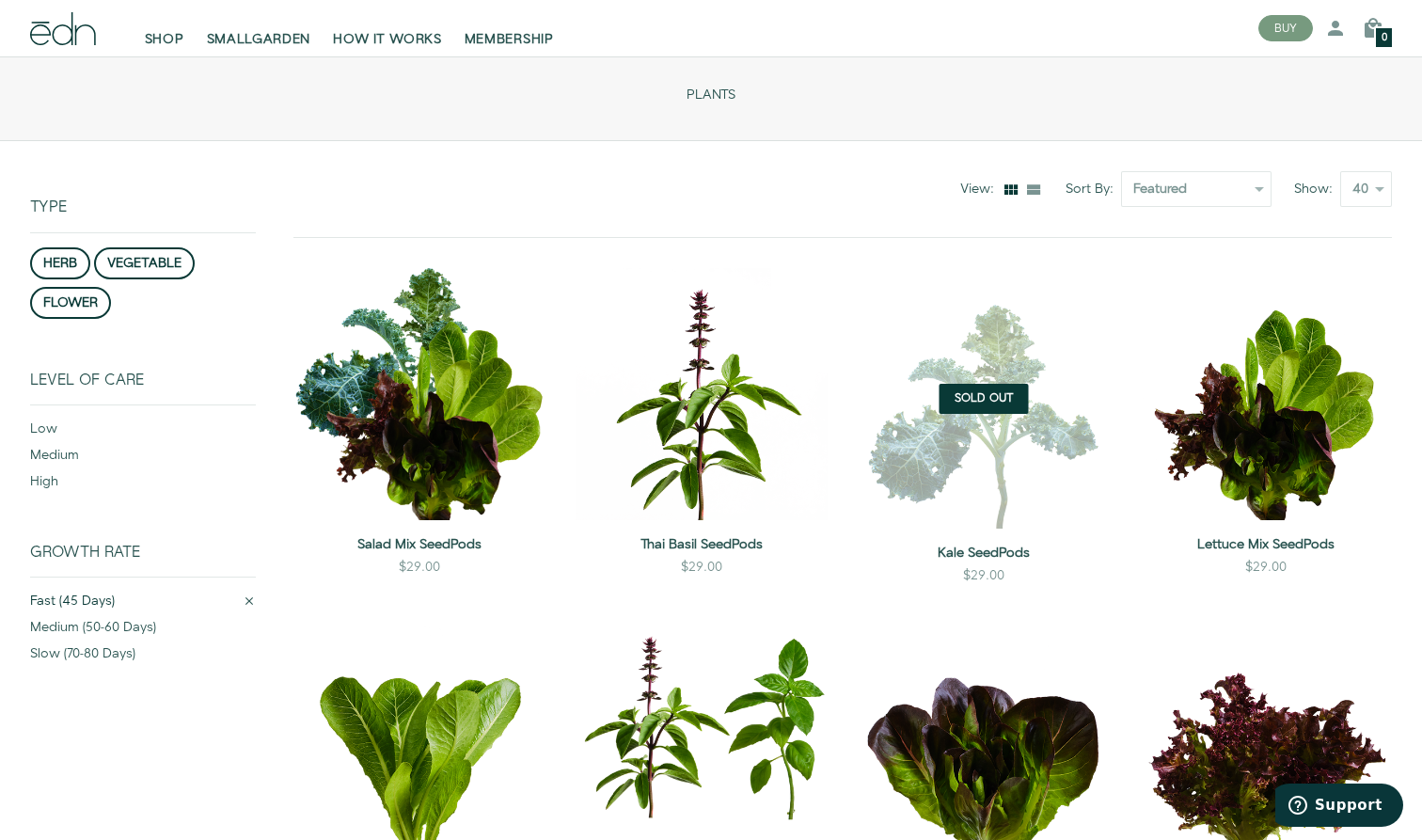
scroll to position [100, 0]
click at [250, 595] on div at bounding box center [249, 605] width 13 height 21
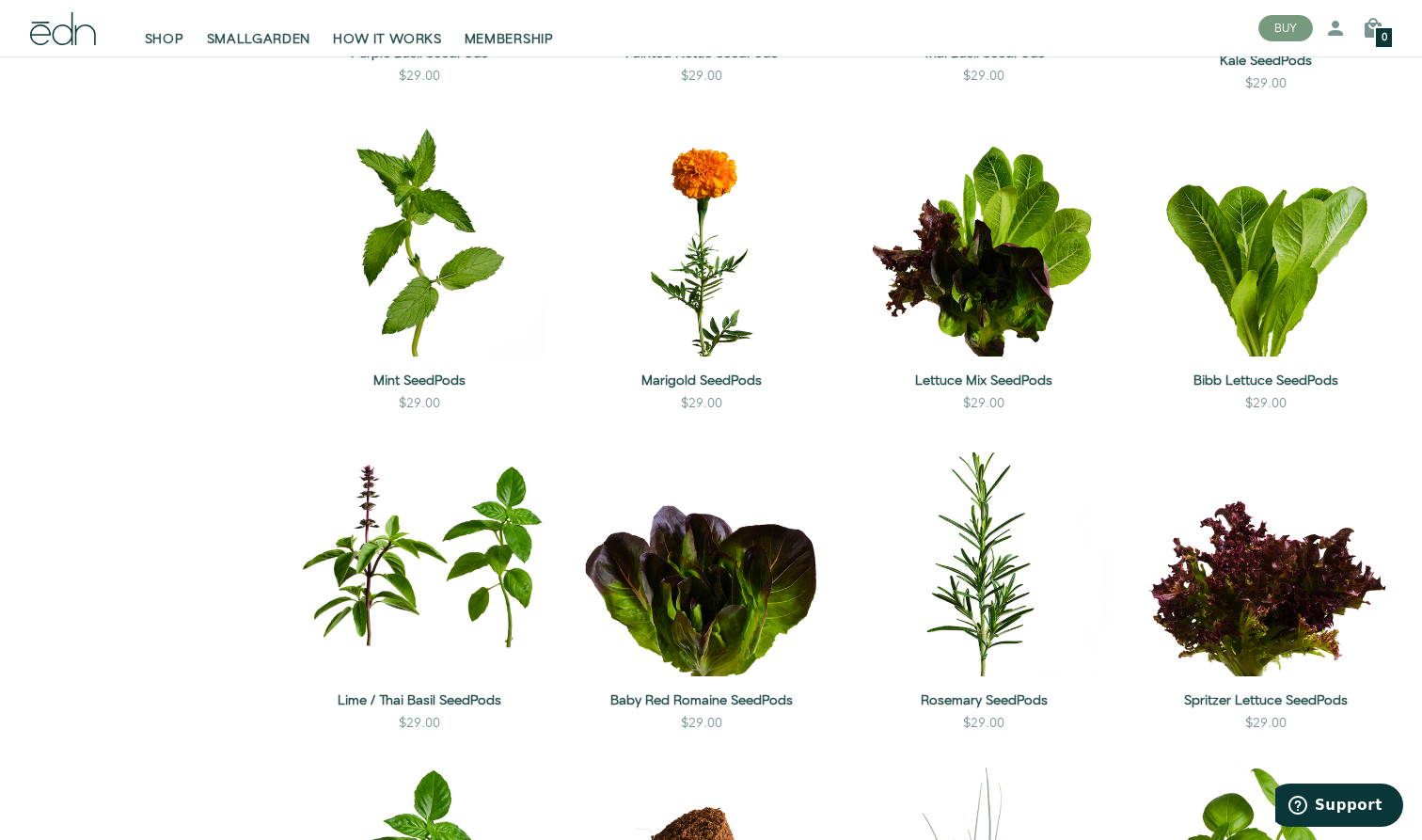
scroll to position [904, 0]
